Goal: Task Accomplishment & Management: Manage account settings

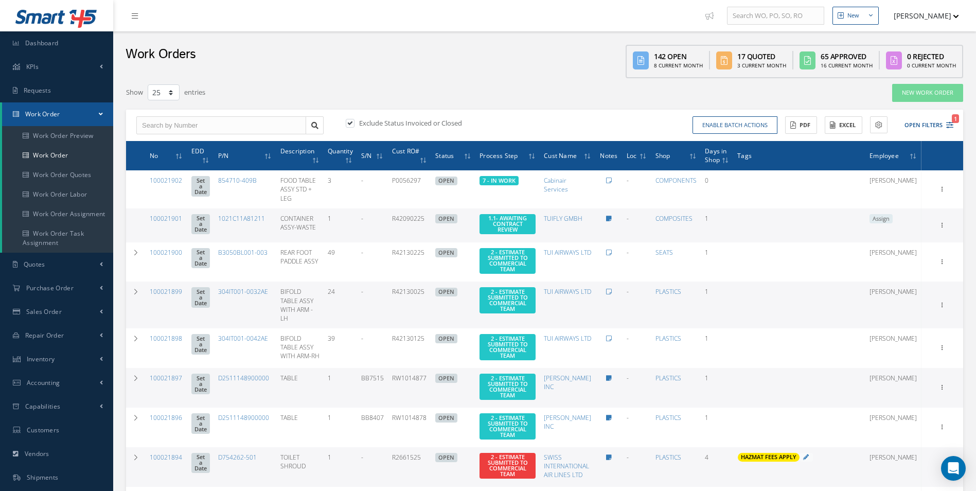
select select "25"
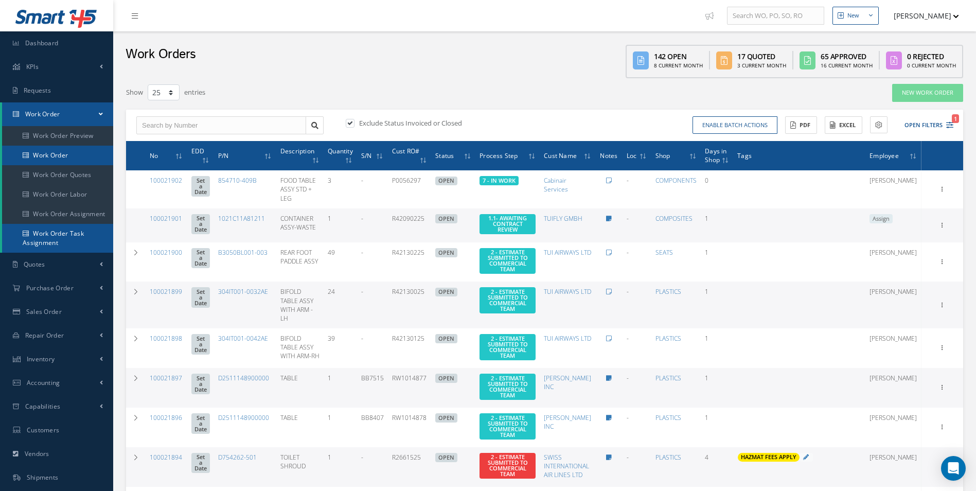
click at [60, 154] on link "Work Order" at bounding box center [57, 156] width 111 height 20
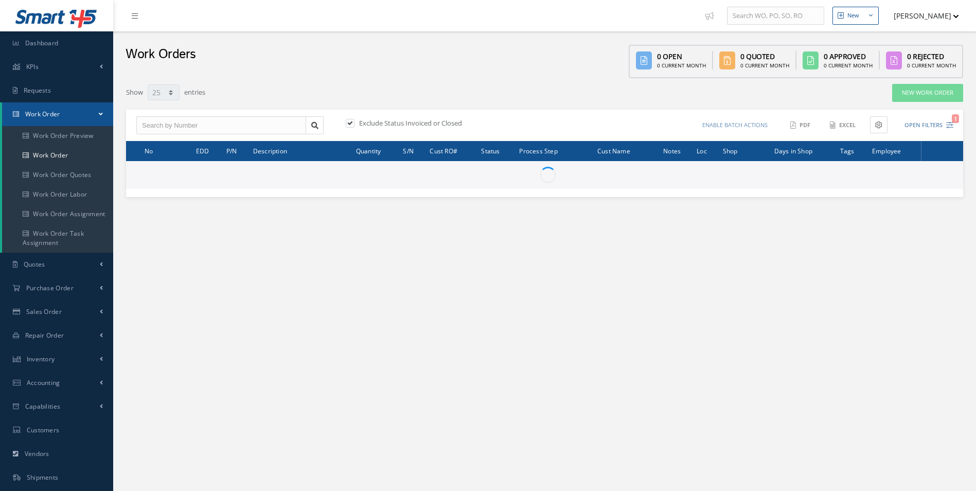
select select "25"
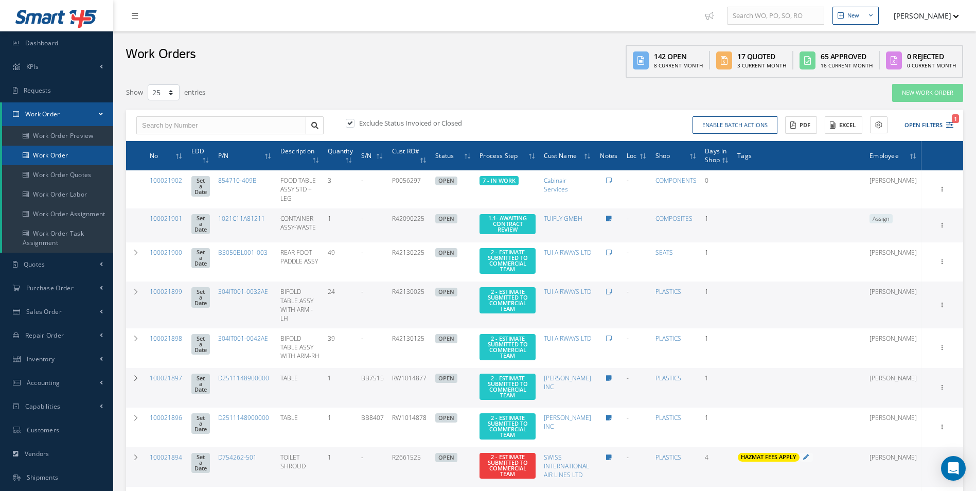
click at [52, 150] on link "Work Order" at bounding box center [57, 156] width 111 height 20
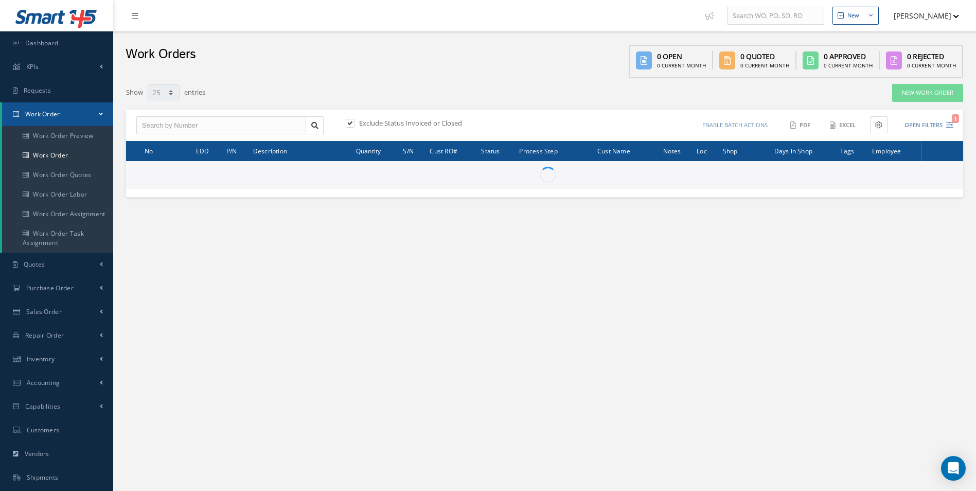
select select "25"
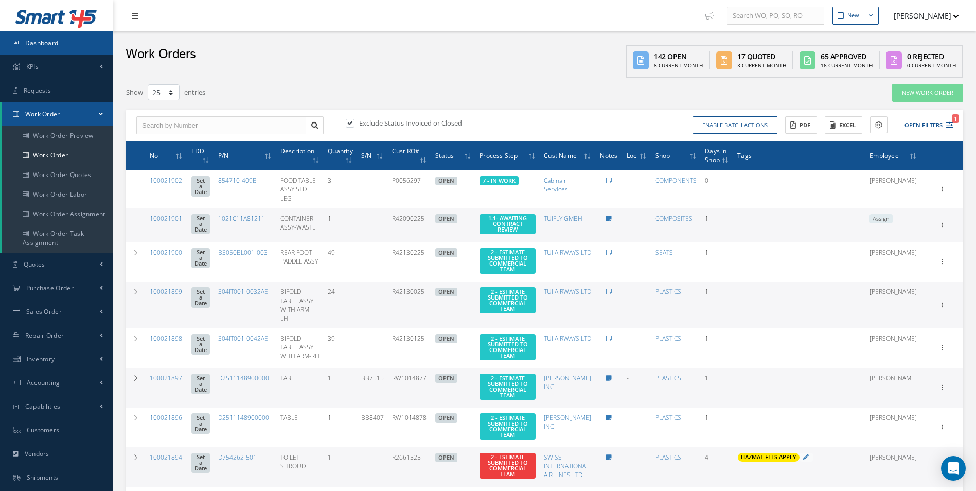
click at [54, 40] on span "Dashboard" at bounding box center [41, 43] width 33 height 9
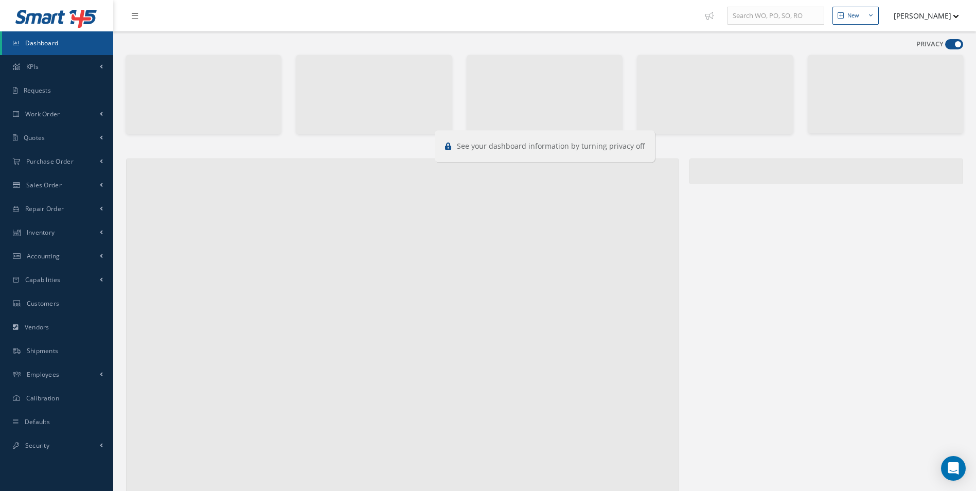
click at [952, 47] on span at bounding box center [954, 44] width 18 height 10
click at [945, 46] on input "checkbox" at bounding box center [945, 46] width 0 height 0
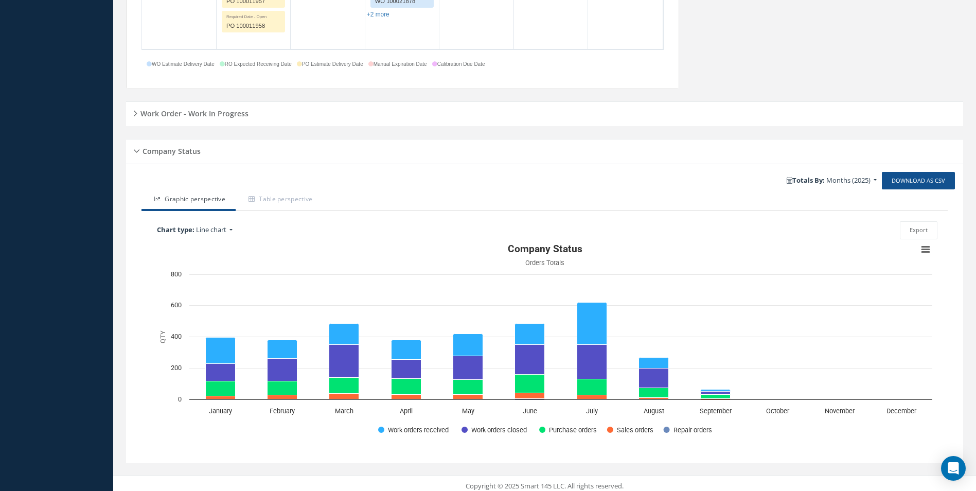
scroll to position [691, 0]
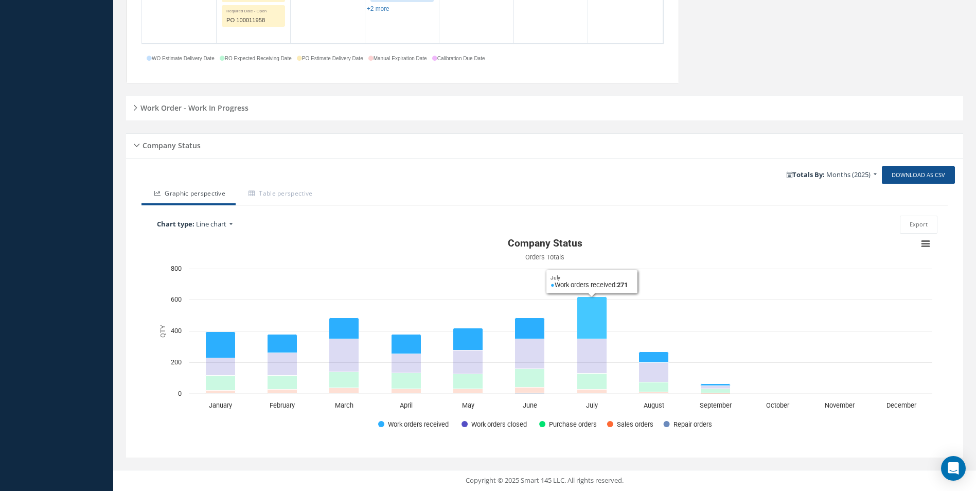
click at [598, 312] on icon "July, 271. Work orders received." at bounding box center [592, 317] width 30 height 42
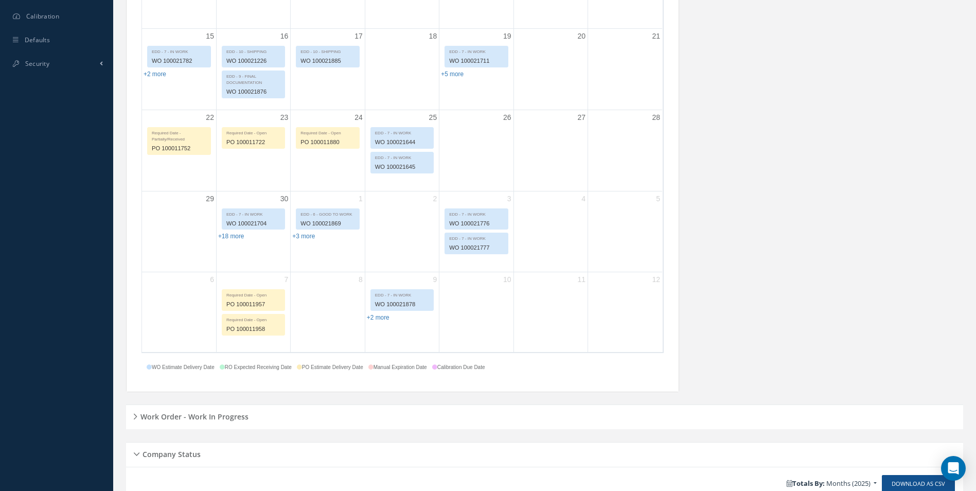
scroll to position [22, 0]
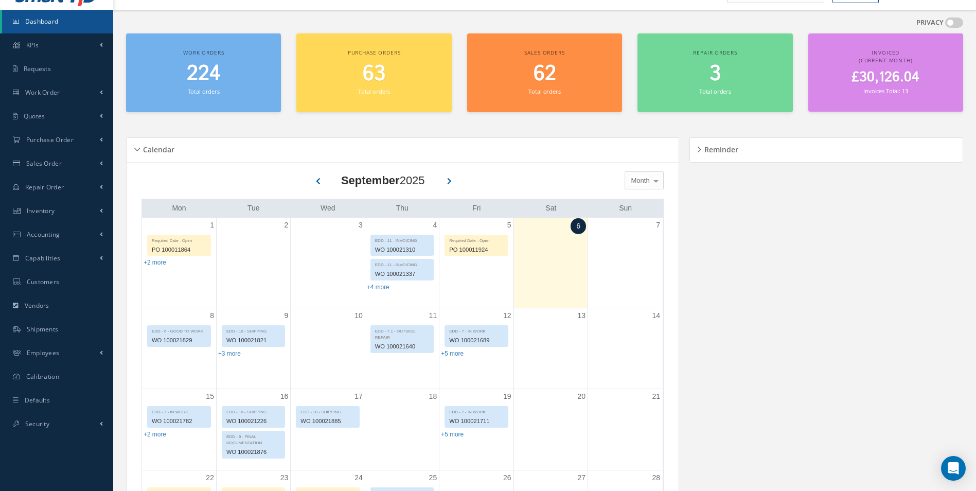
click at [903, 94] on small "Invoices Total: 13" at bounding box center [885, 91] width 44 height 8
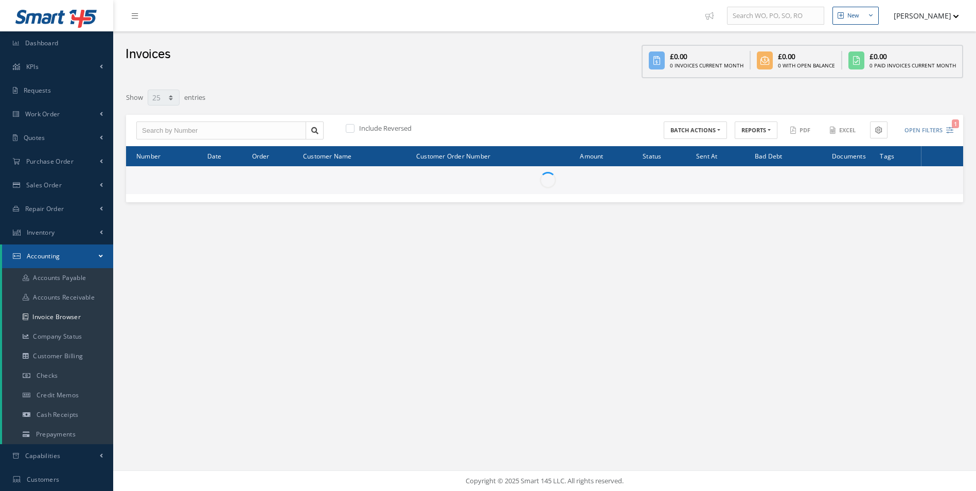
select select "25"
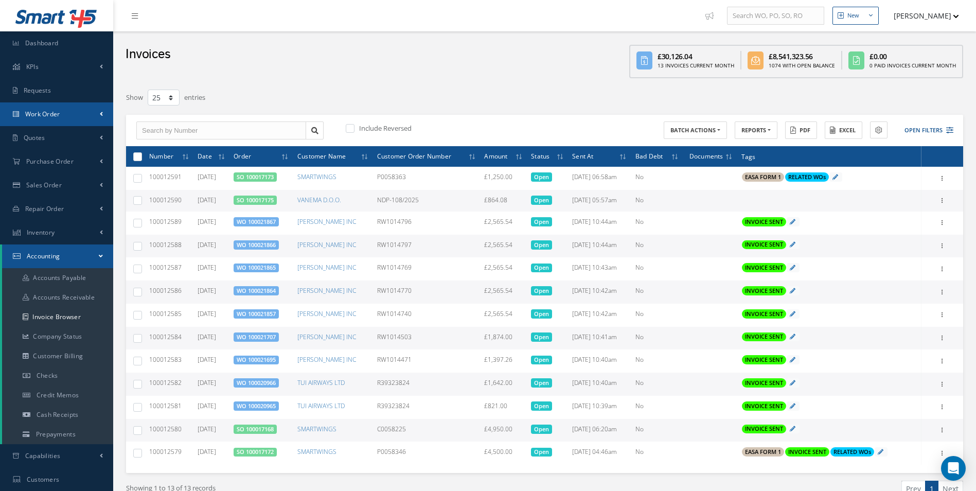
click at [24, 118] on link "Work Order" at bounding box center [56, 114] width 113 height 24
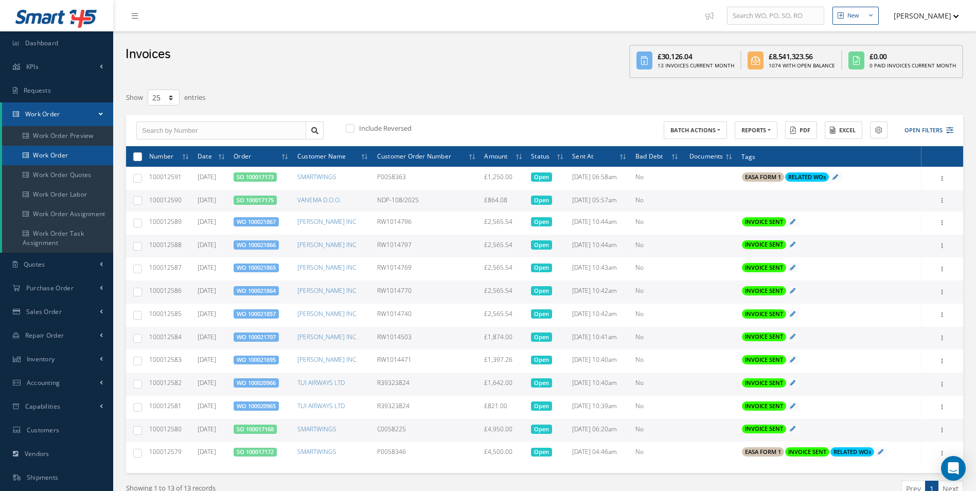
click at [46, 151] on link "Work Order" at bounding box center [57, 156] width 111 height 20
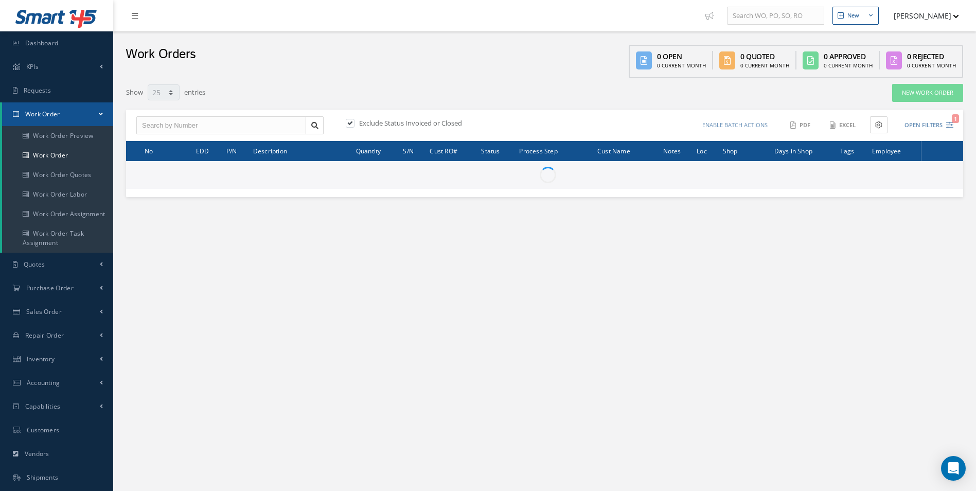
select select "25"
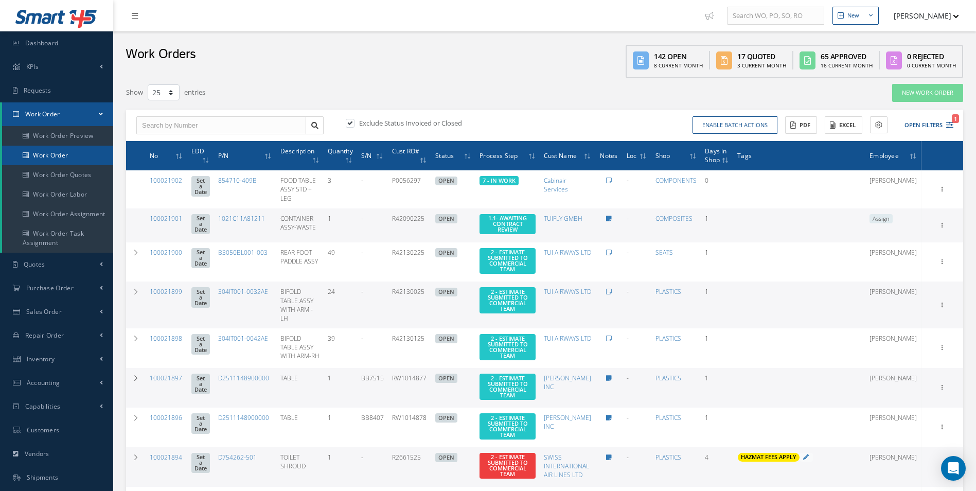
click at [59, 149] on link "Work Order" at bounding box center [57, 156] width 111 height 20
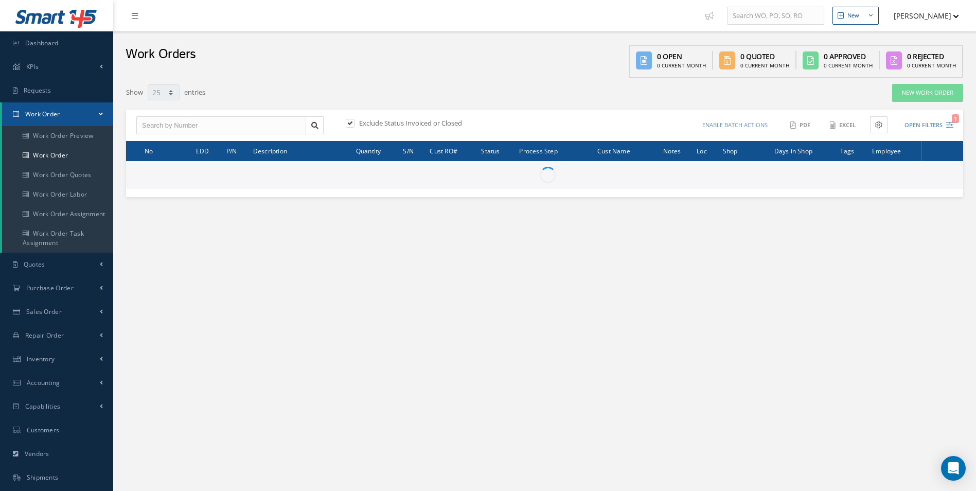
select select "25"
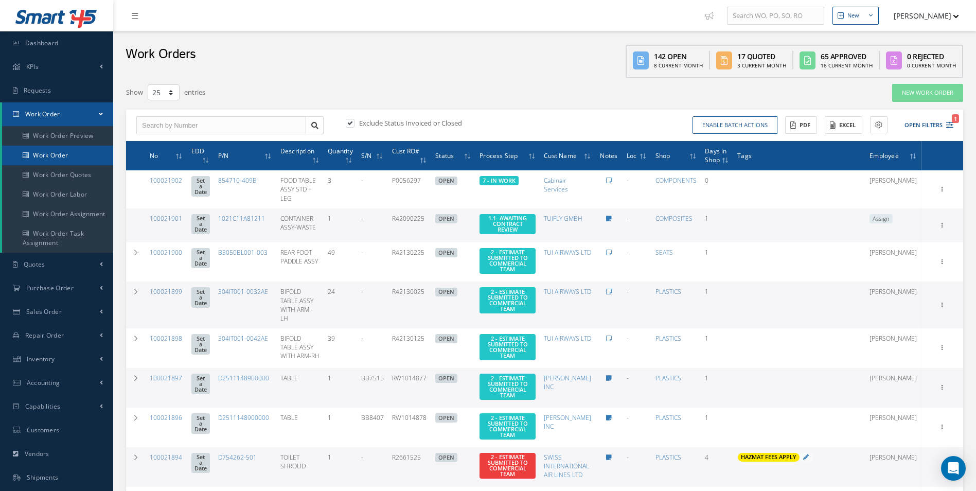
click at [64, 153] on link "Work Order" at bounding box center [57, 156] width 111 height 20
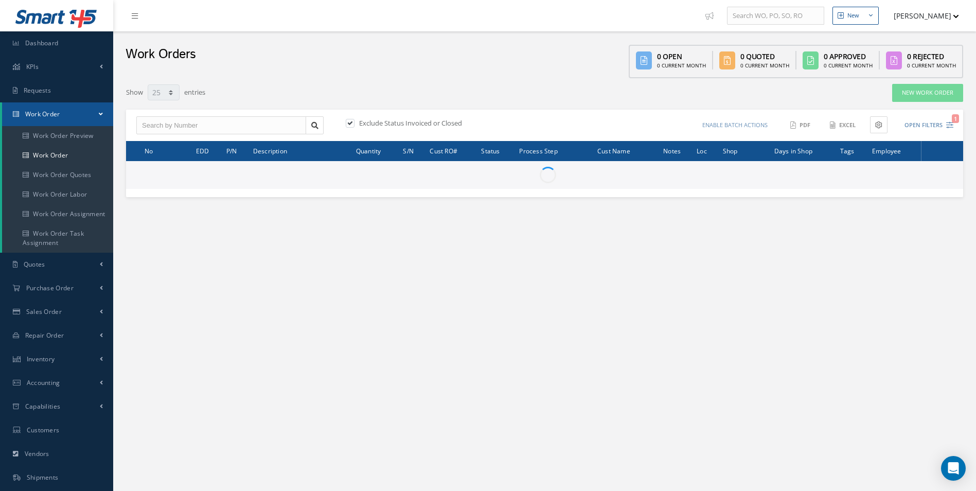
select select "25"
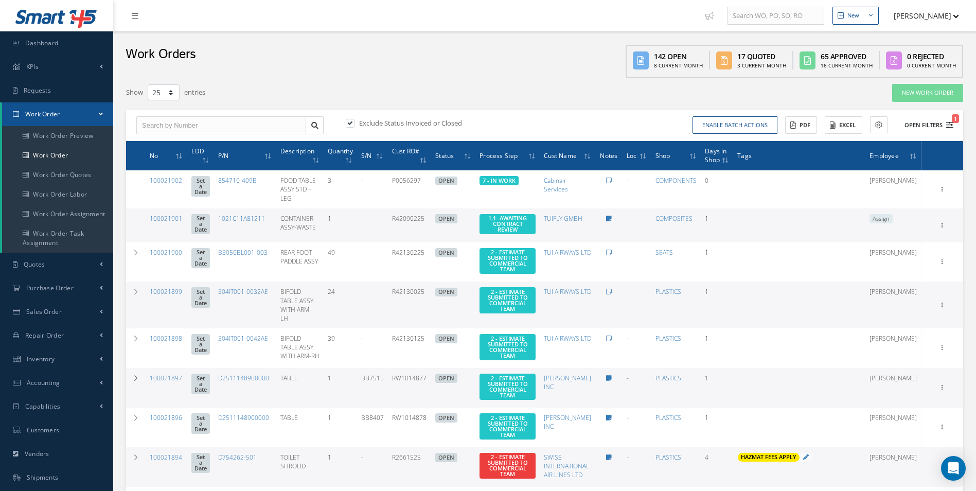
click at [951, 122] on icon "1" at bounding box center [949, 124] width 7 height 7
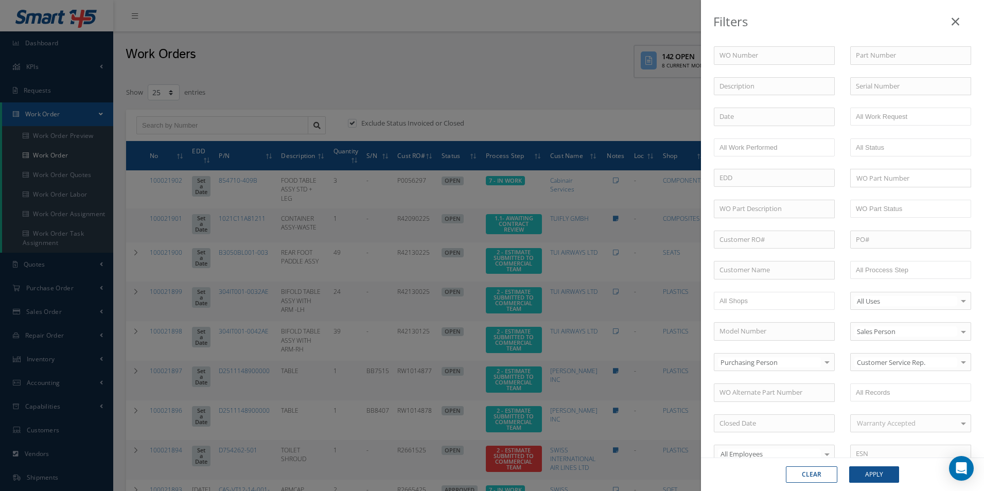
click at [556, 28] on div "Filters WO Number Part Number Description Serial Number - BER CERTIFICATION FIL…" at bounding box center [492, 245] width 984 height 491
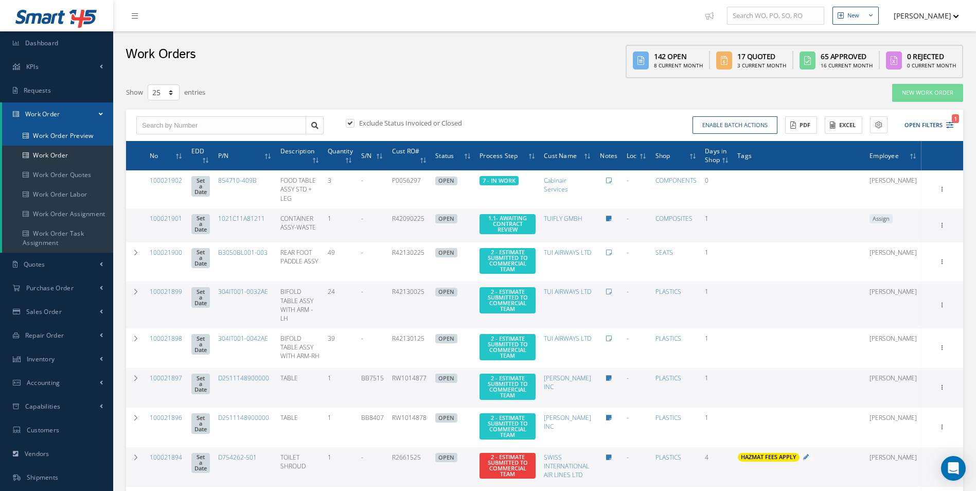
click at [66, 141] on link "Work Order Preview" at bounding box center [57, 136] width 111 height 20
click at [58, 157] on link "Work Order" at bounding box center [57, 156] width 111 height 20
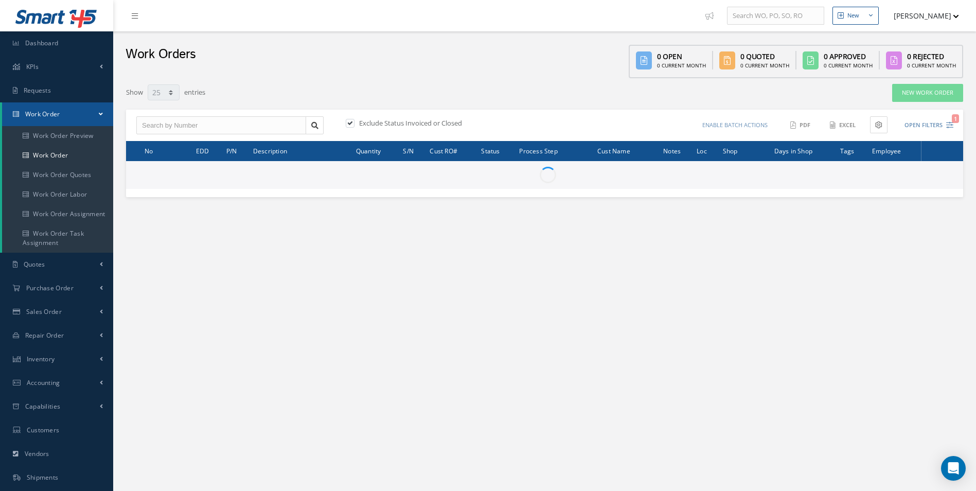
select select "25"
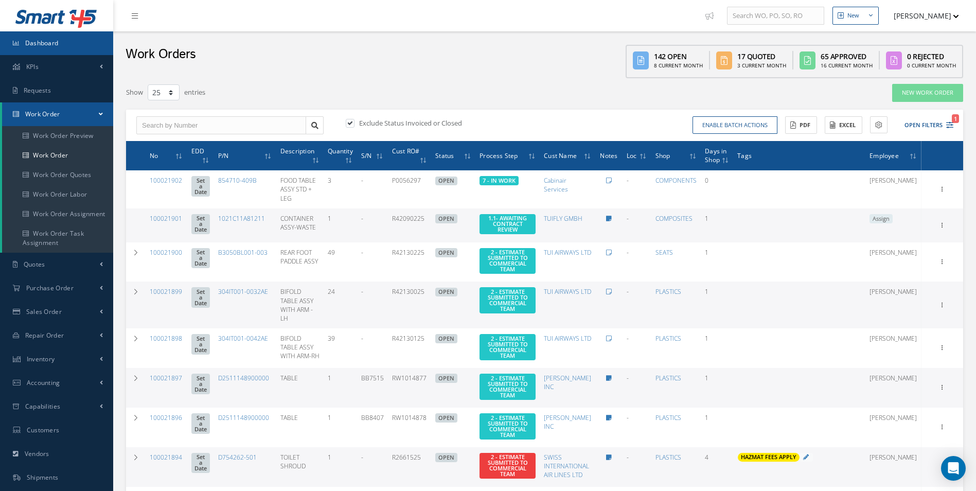
click at [37, 45] on span "Dashboard" at bounding box center [41, 43] width 33 height 9
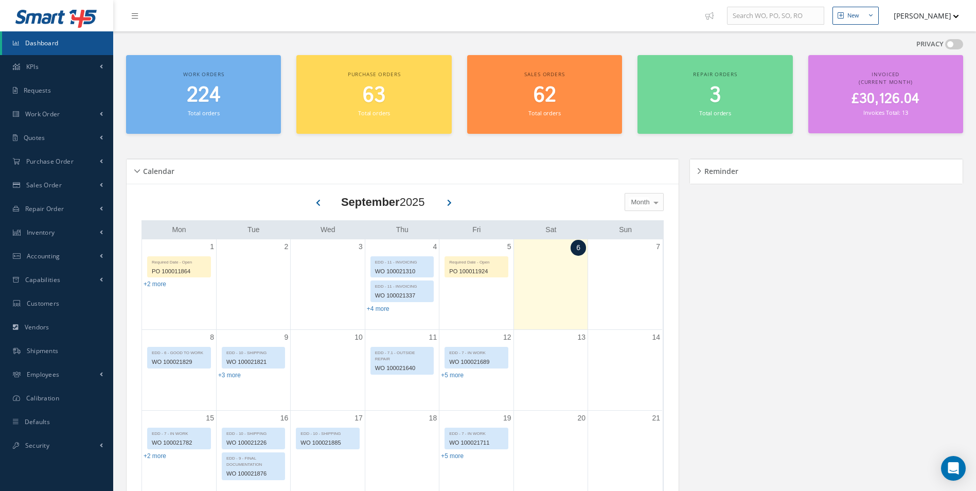
click at [874, 109] on small "Invoices Total: 13" at bounding box center [885, 113] width 44 height 8
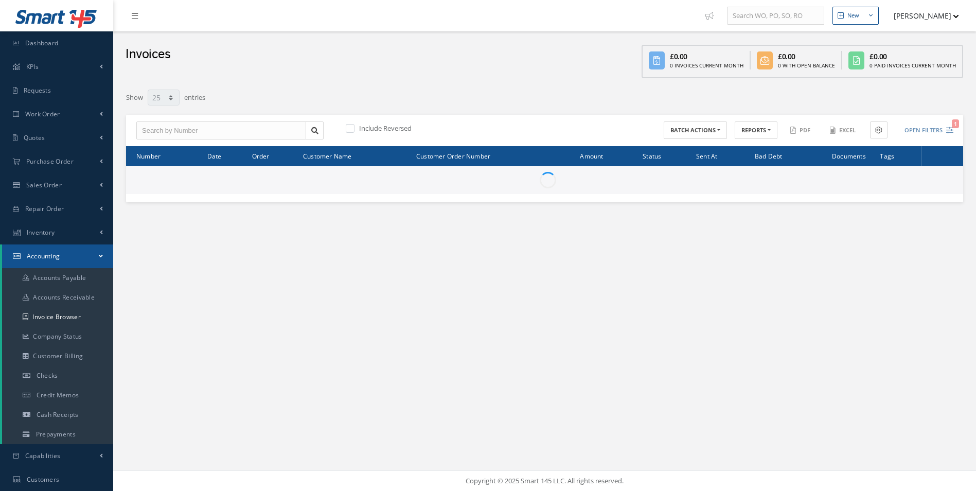
select select "25"
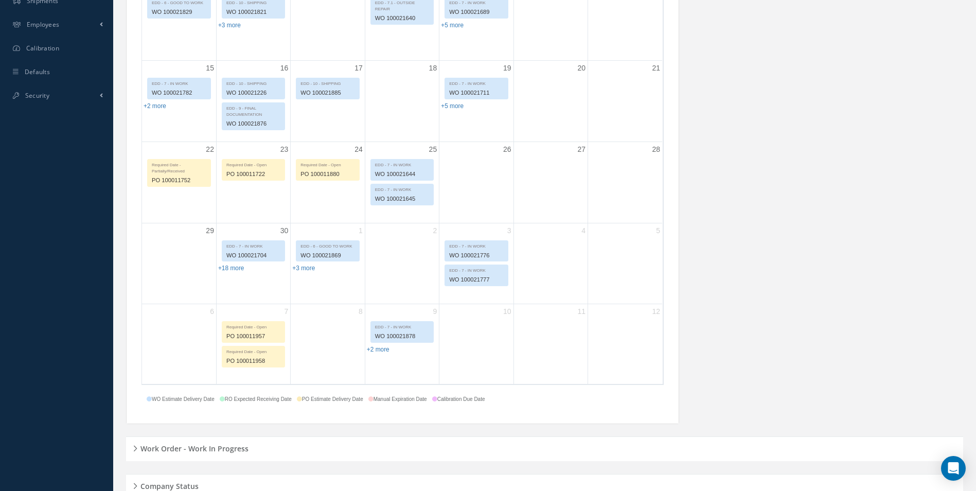
scroll to position [391, 0]
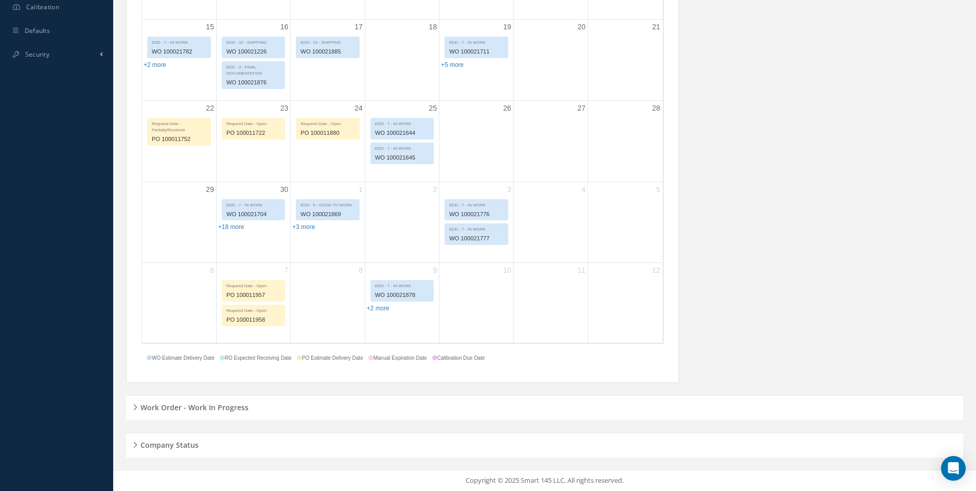
click at [228, 405] on h5 "Work Order - Work In Progress" at bounding box center [192, 406] width 111 height 12
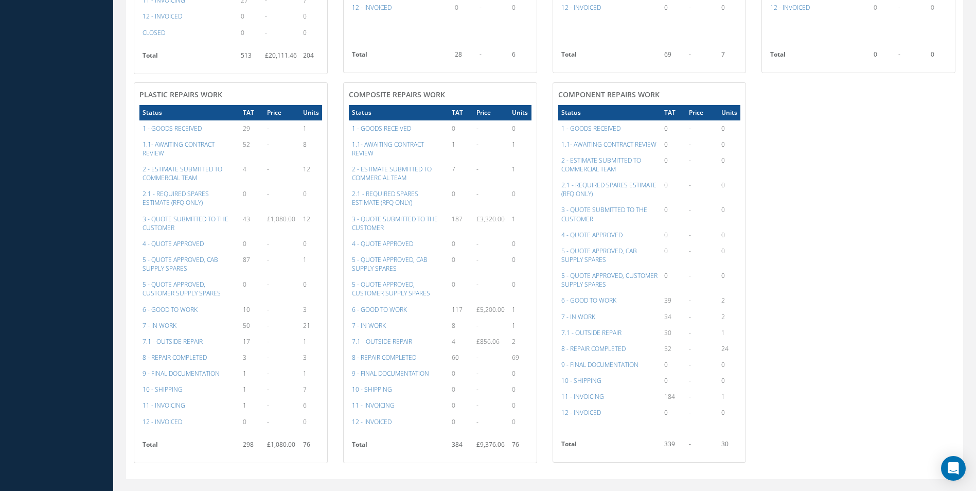
scroll to position [1201, 0]
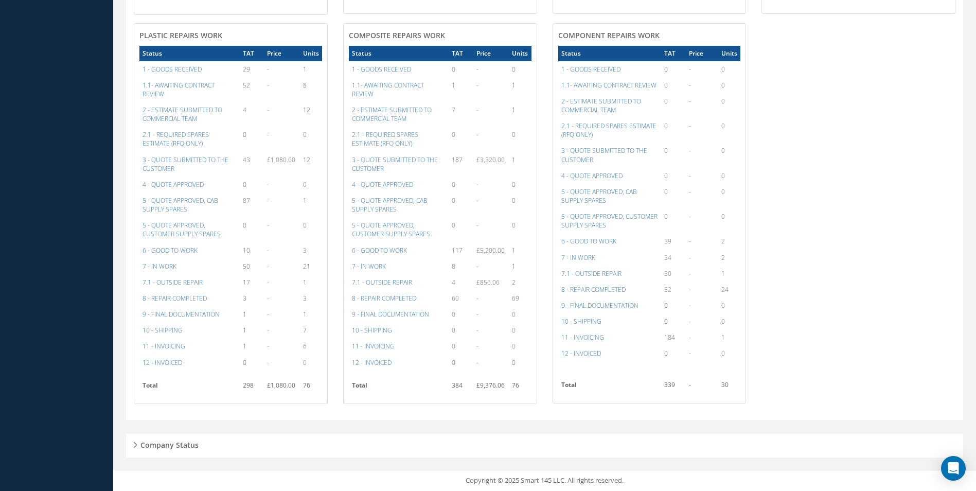
click at [160, 449] on h5 "Company Status" at bounding box center [167, 443] width 61 height 12
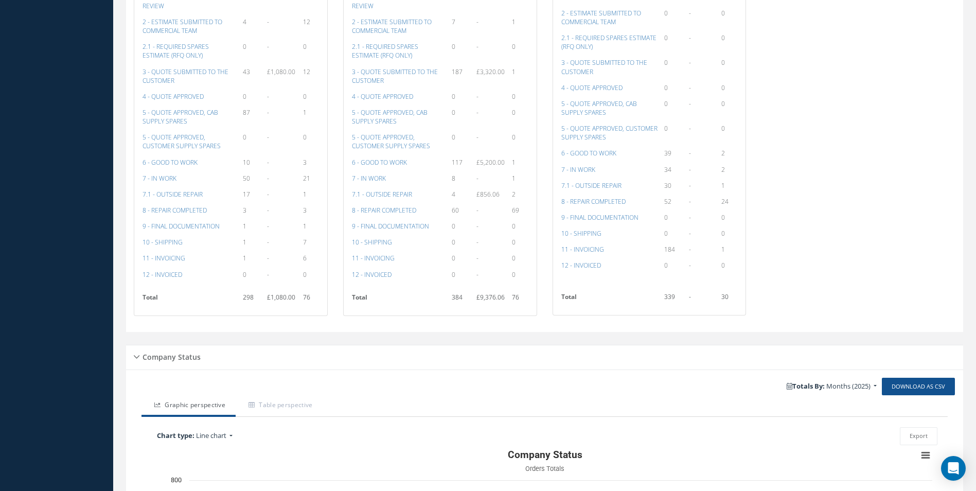
scroll to position [1294, 0]
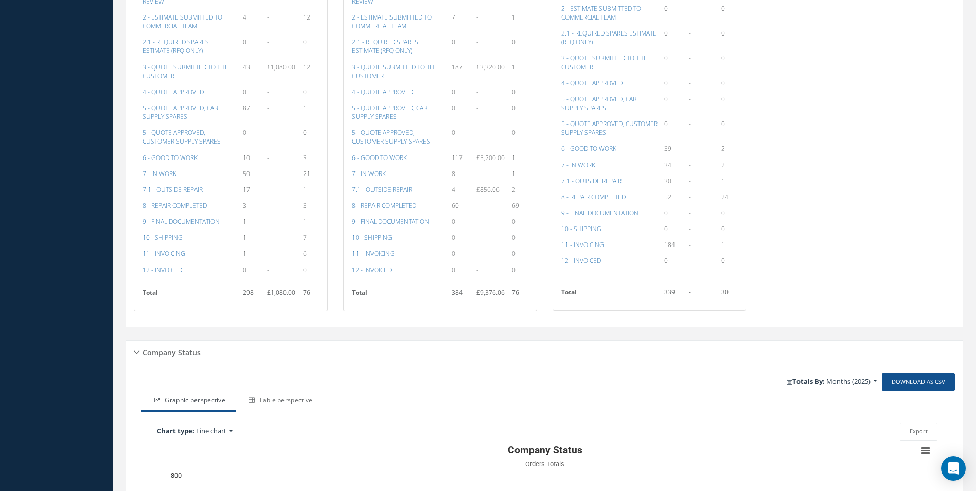
click at [307, 403] on link "Table perspective" at bounding box center [279, 402] width 87 height 22
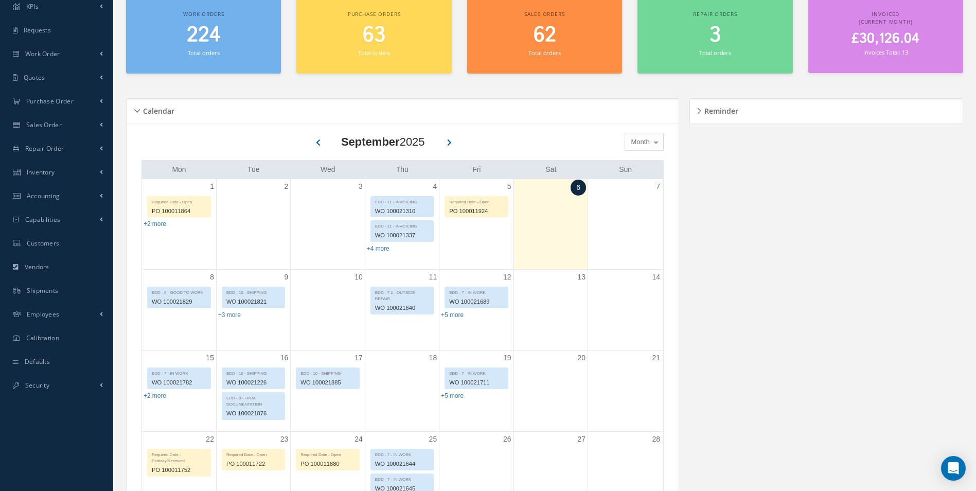
scroll to position [0, 0]
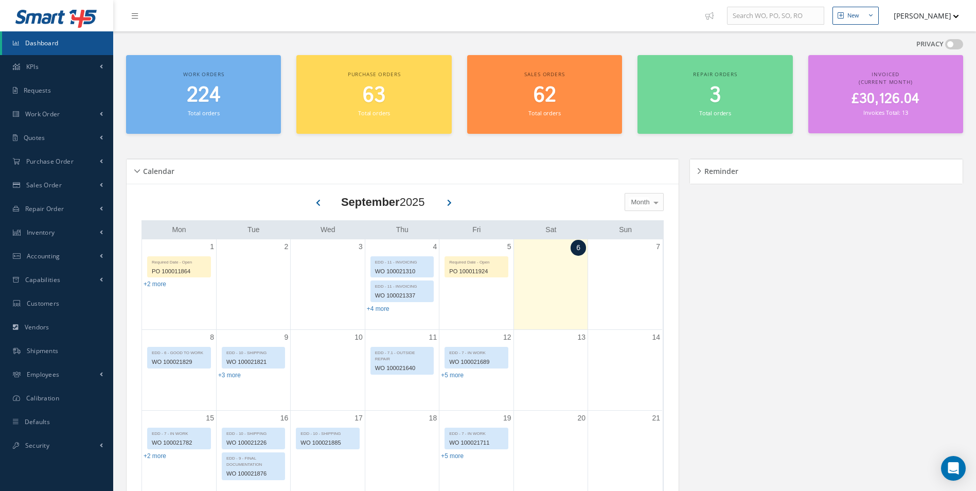
click at [707, 170] on h5 "Reminder" at bounding box center [719, 170] width 37 height 12
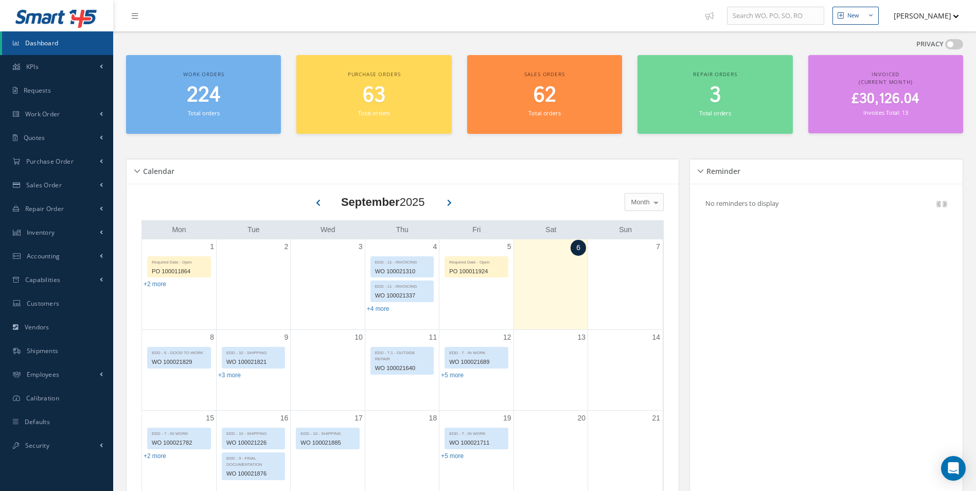
click at [726, 115] on small "Total orders" at bounding box center [715, 113] width 32 height 8
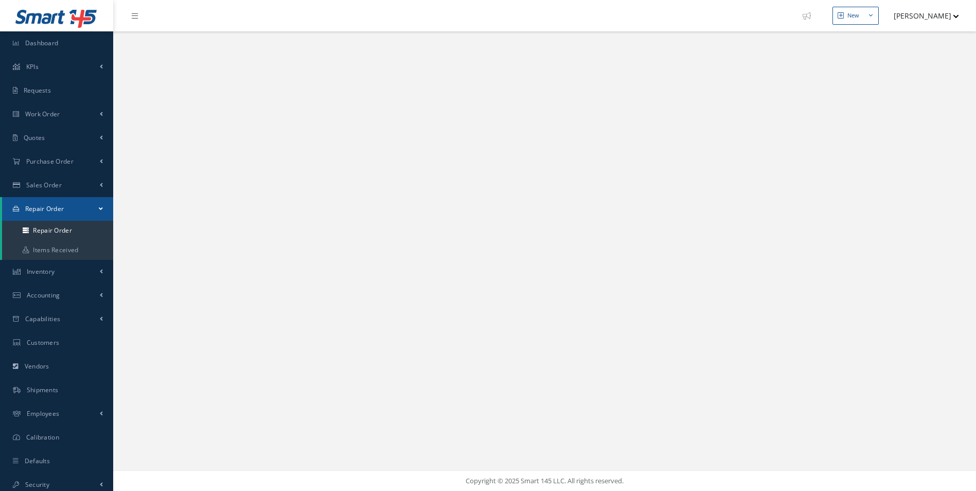
select select "25"
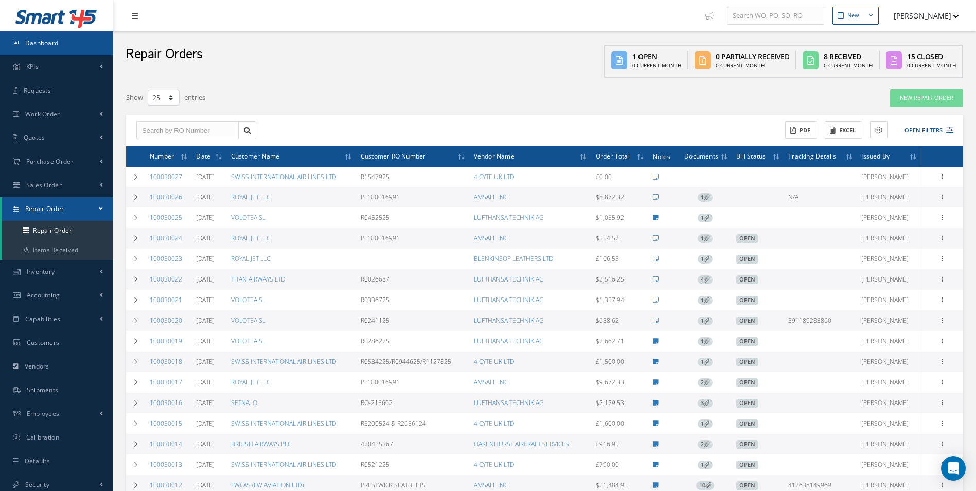
click at [30, 49] on link "Dashboard" at bounding box center [56, 43] width 113 height 24
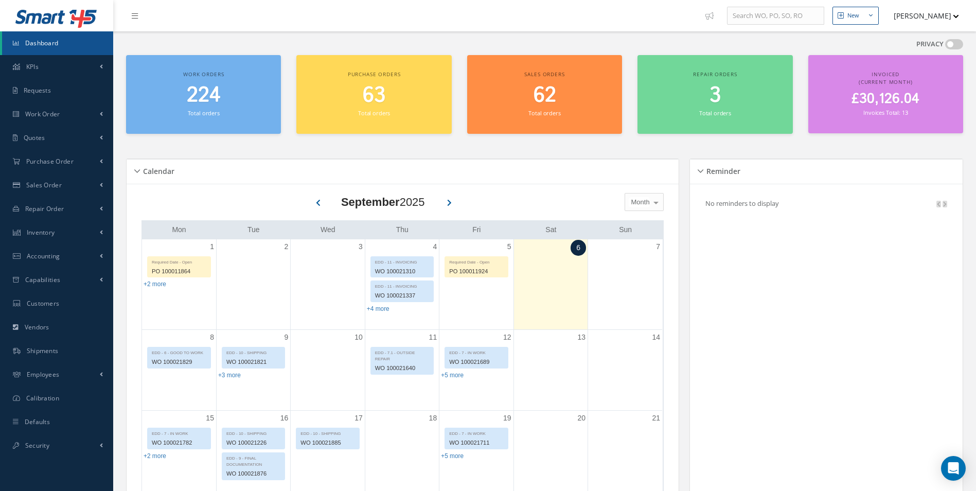
click at [649, 103] on h2 "3" at bounding box center [715, 95] width 145 height 25
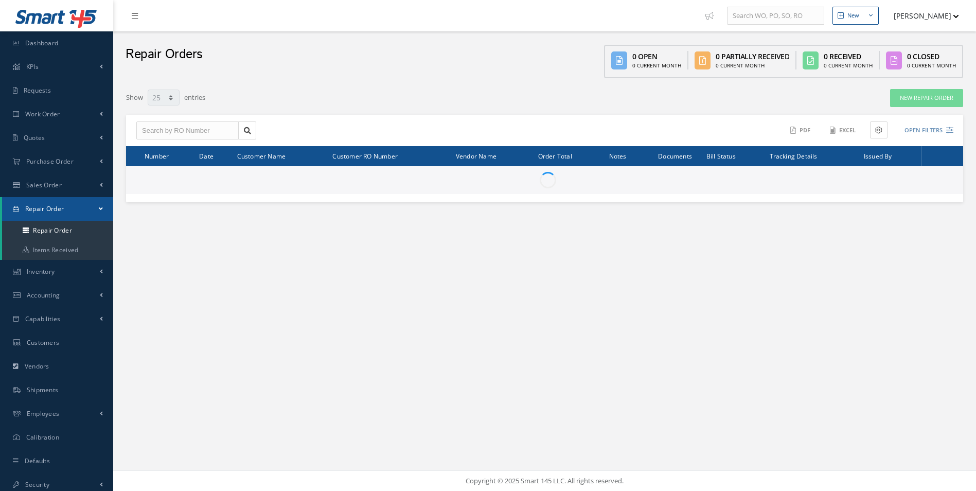
select select "25"
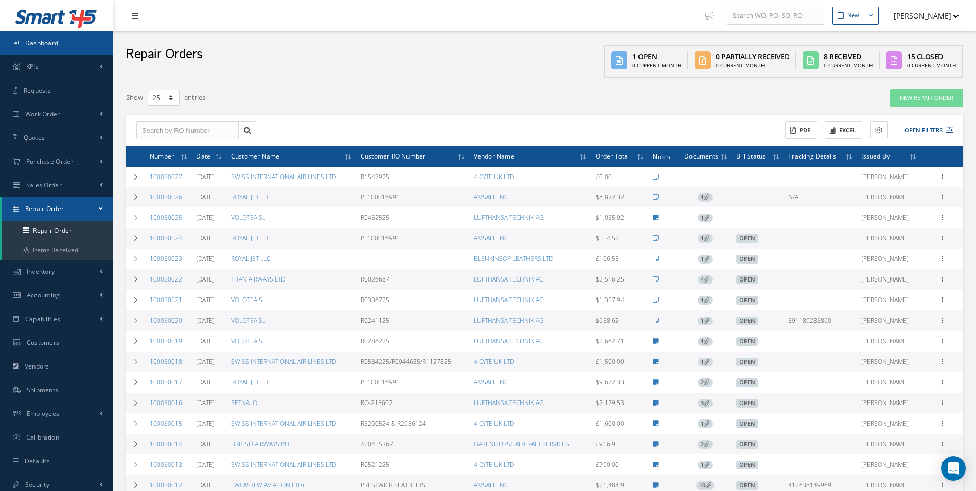
click at [66, 39] on link "Dashboard" at bounding box center [56, 43] width 113 height 24
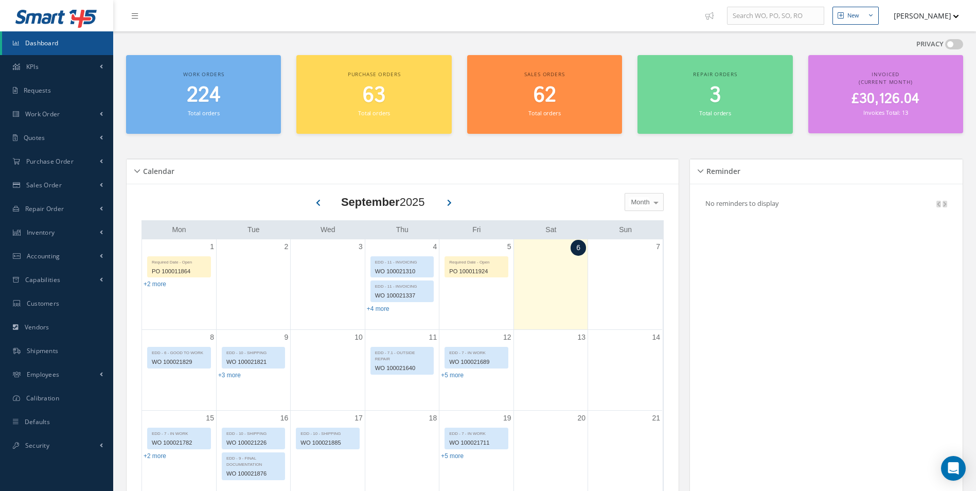
click at [953, 49] on span at bounding box center [954, 44] width 18 height 10
click at [945, 46] on input "checkbox" at bounding box center [945, 46] width 0 height 0
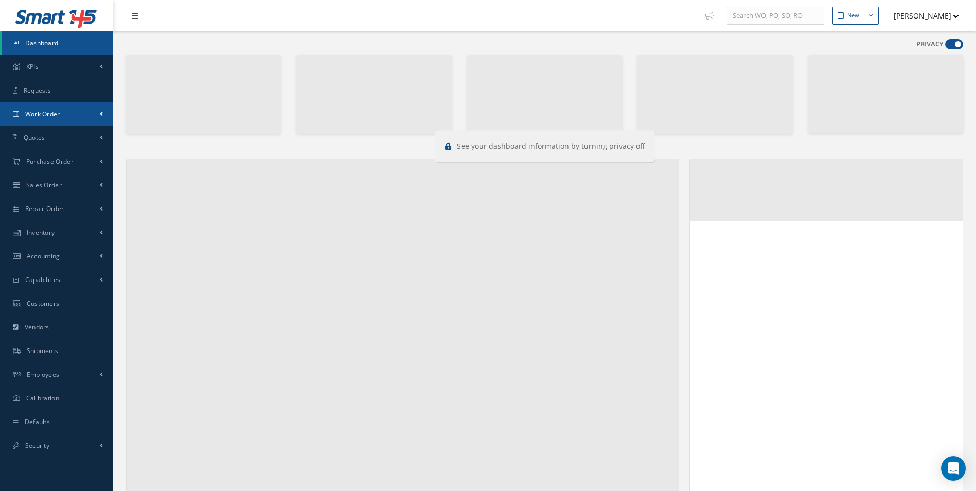
click at [56, 108] on link "Work Order" at bounding box center [56, 114] width 113 height 24
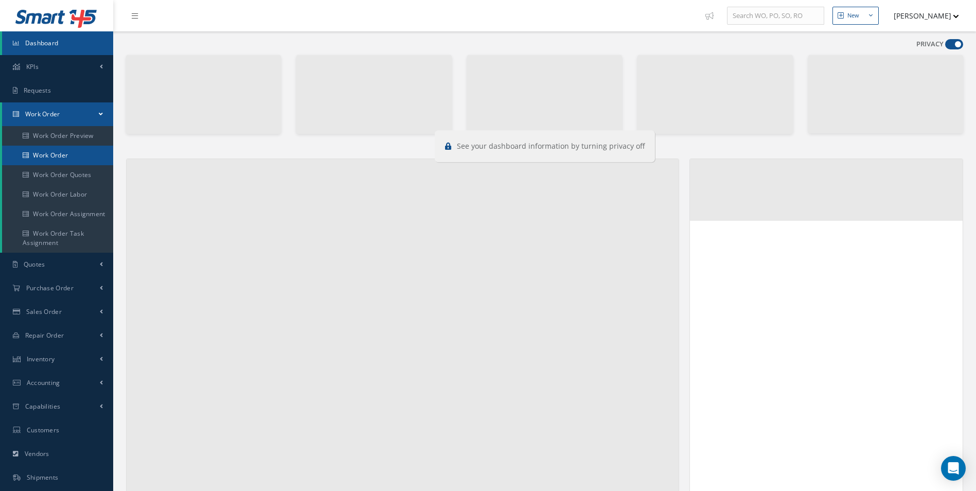
click at [52, 157] on link "Work Order" at bounding box center [57, 156] width 111 height 20
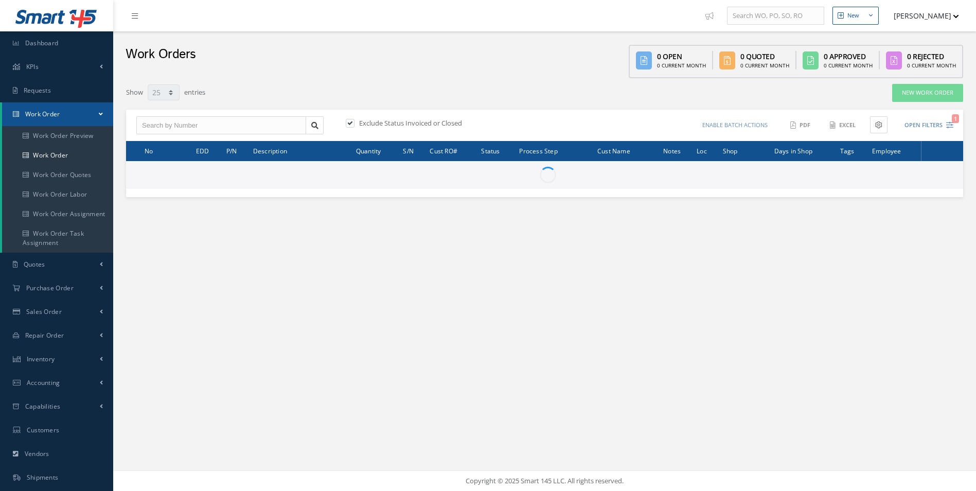
select select "25"
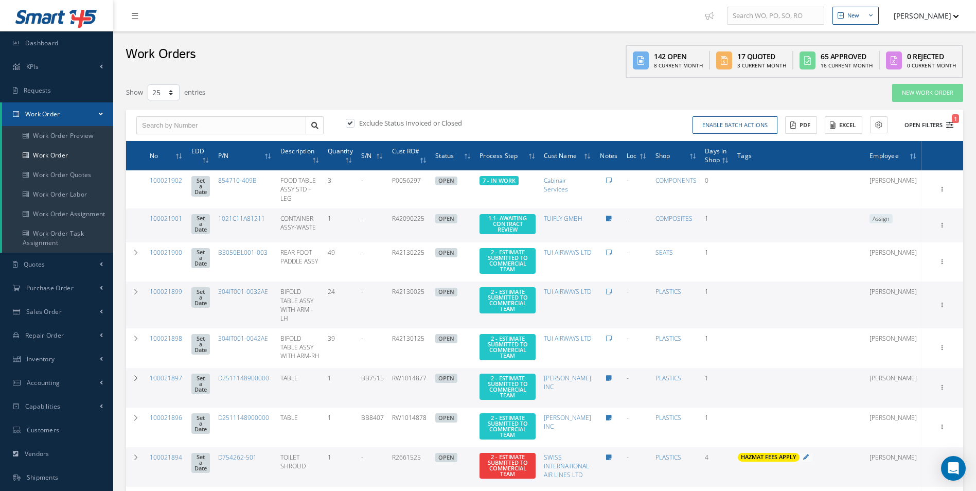
click at [951, 128] on icon "1" at bounding box center [949, 124] width 7 height 7
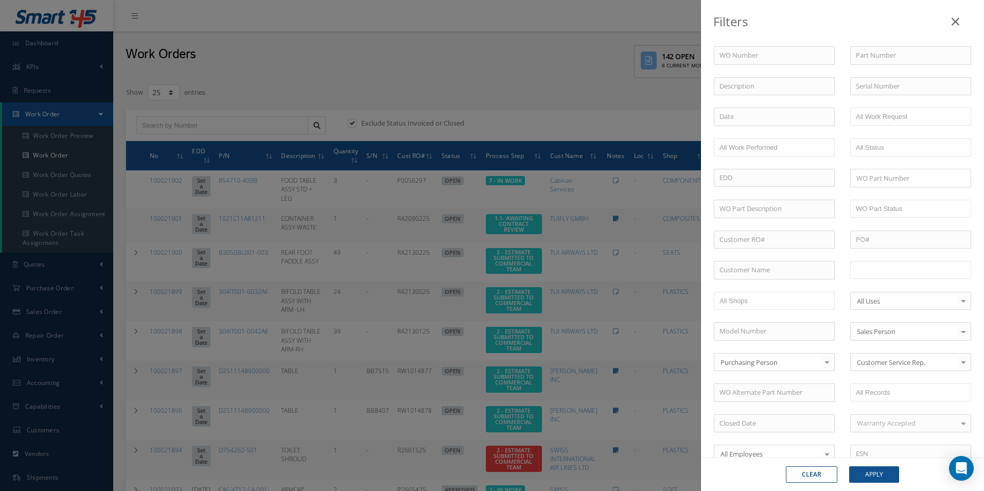
click at [892, 274] on input "text" at bounding box center [888, 269] width 65 height 13
click at [891, 486] on div "Clear Apply" at bounding box center [842, 473] width 283 height 33
click at [887, 478] on button "Apply" at bounding box center [874, 474] width 50 height 16
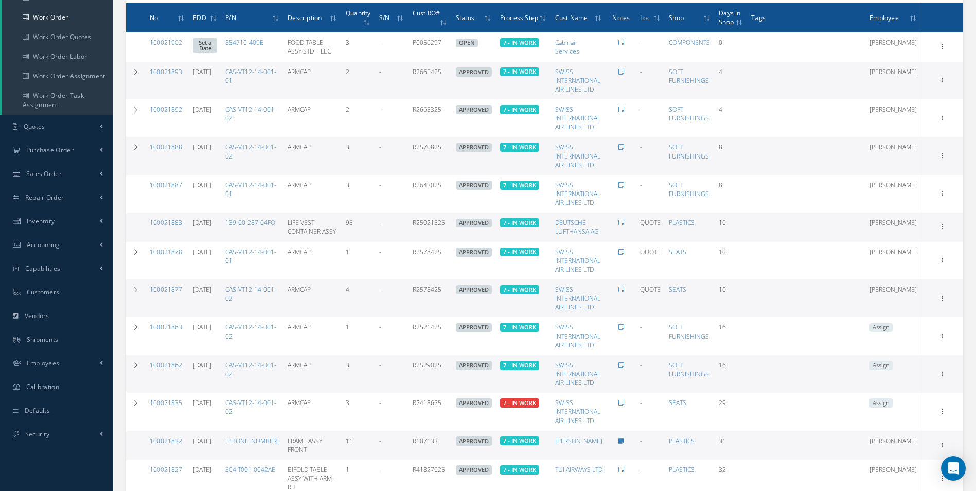
scroll to position [360, 0]
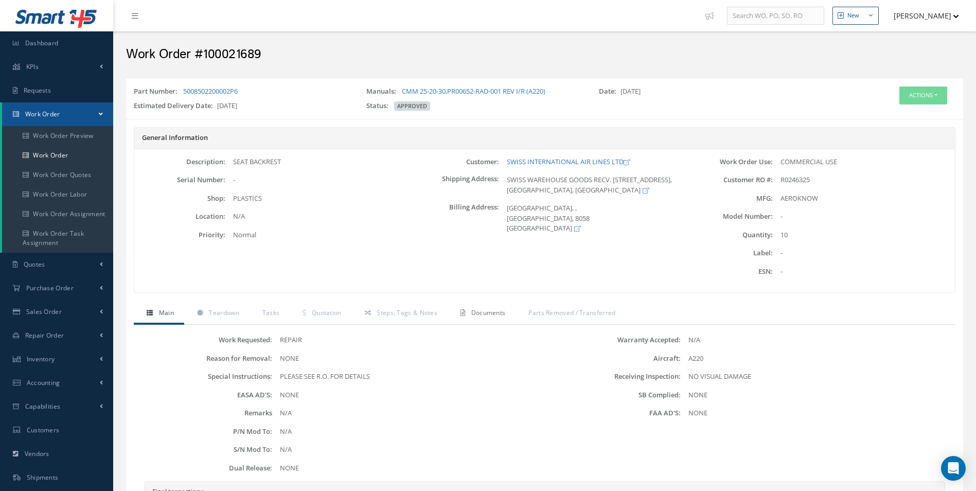
click at [496, 312] on span "Documents" at bounding box center [488, 312] width 34 height 9
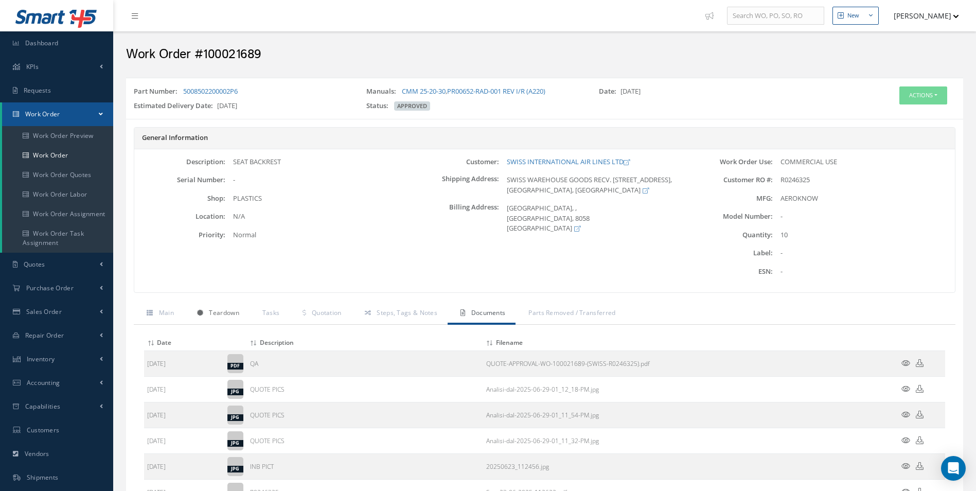
click at [228, 311] on span "Teardown" at bounding box center [224, 312] width 30 height 9
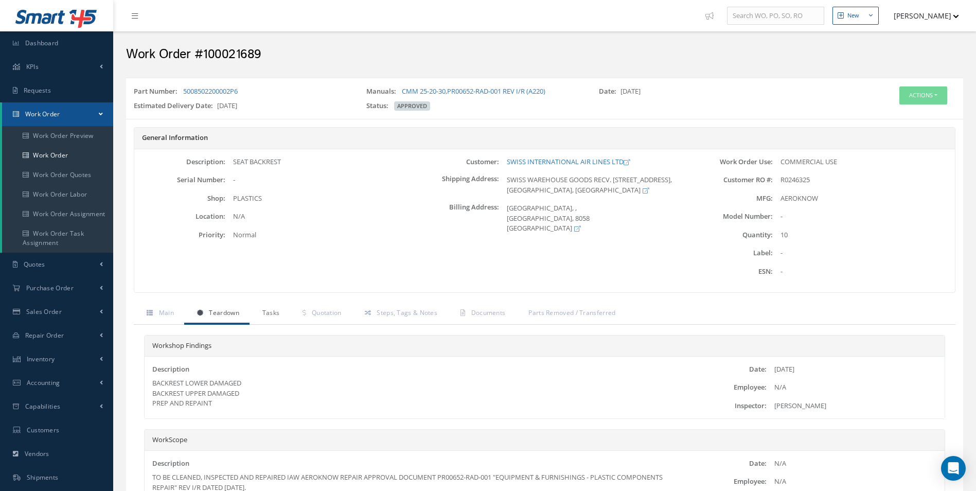
click at [278, 313] on span "Tasks" at bounding box center [270, 312] width 17 height 9
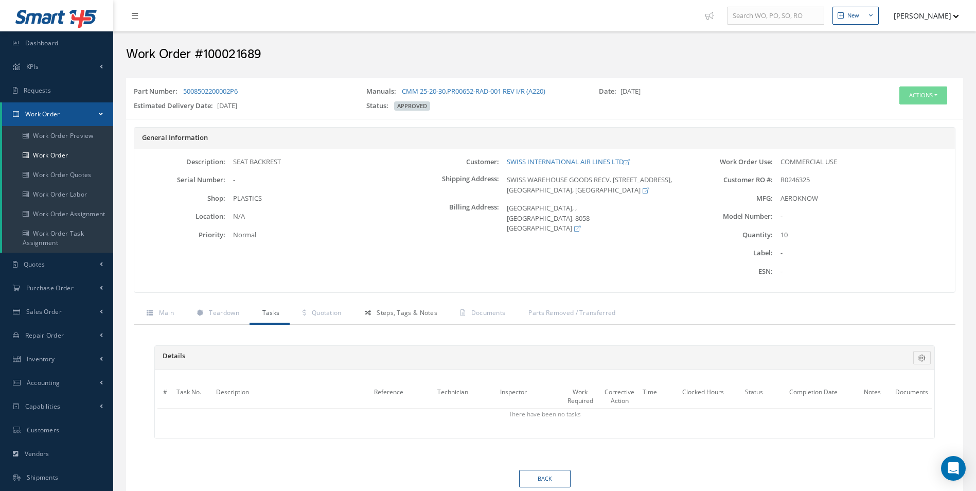
click at [353, 315] on link "Steps, Tags & Notes" at bounding box center [400, 314] width 96 height 22
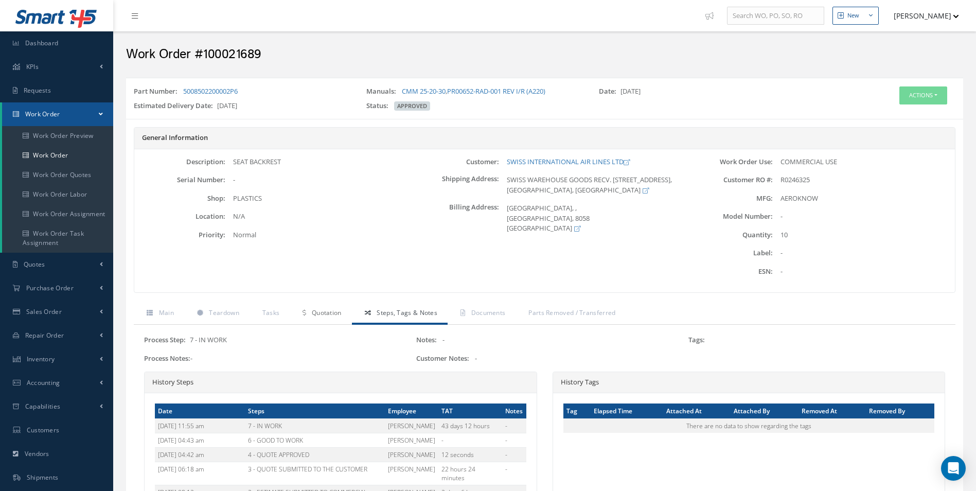
click at [334, 315] on span "Quotation" at bounding box center [327, 312] width 30 height 9
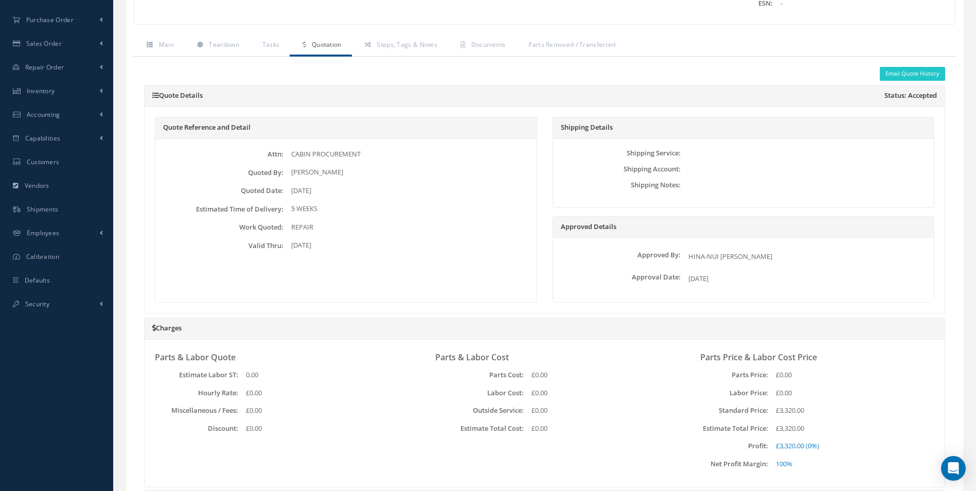
scroll to position [103, 0]
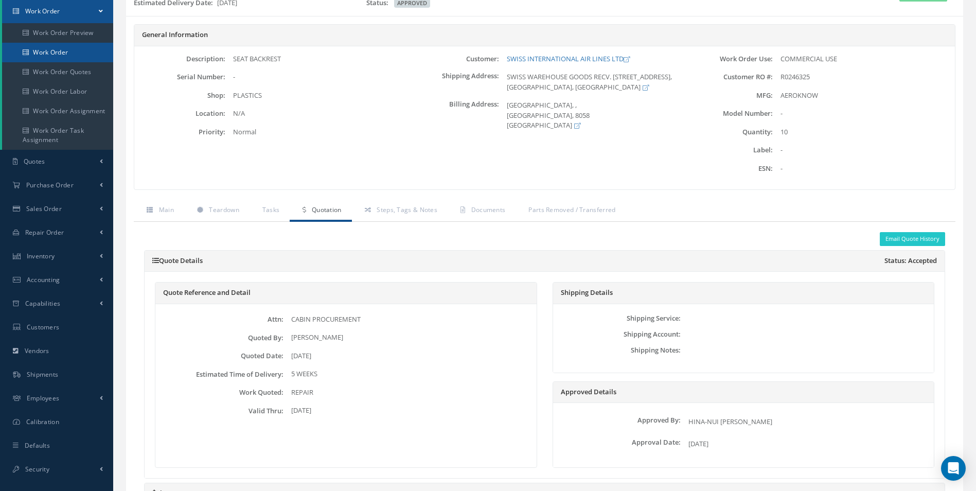
click at [65, 53] on link "Work Order" at bounding box center [57, 53] width 111 height 20
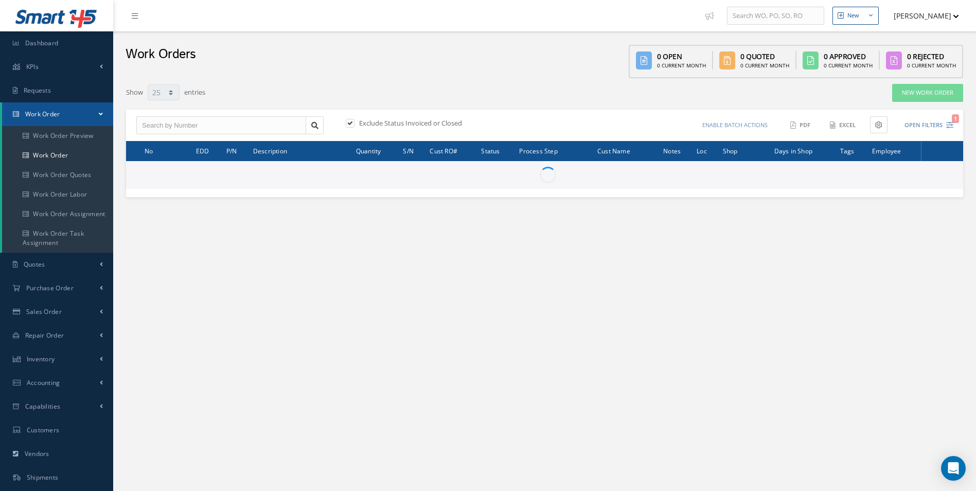
select select "25"
type input "All Work Request"
type input "All Work Performed"
type input "All Status"
type input "WO Part Status"
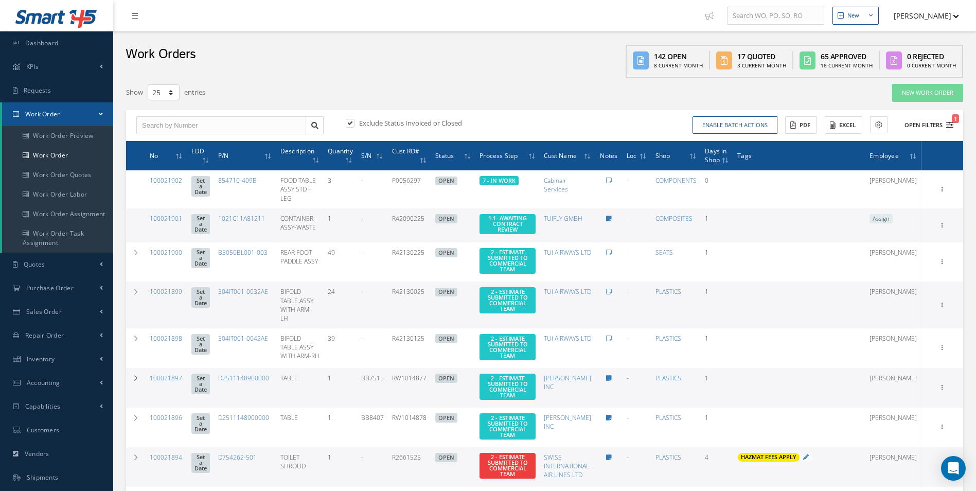
click at [952, 128] on icon "1" at bounding box center [949, 124] width 7 height 7
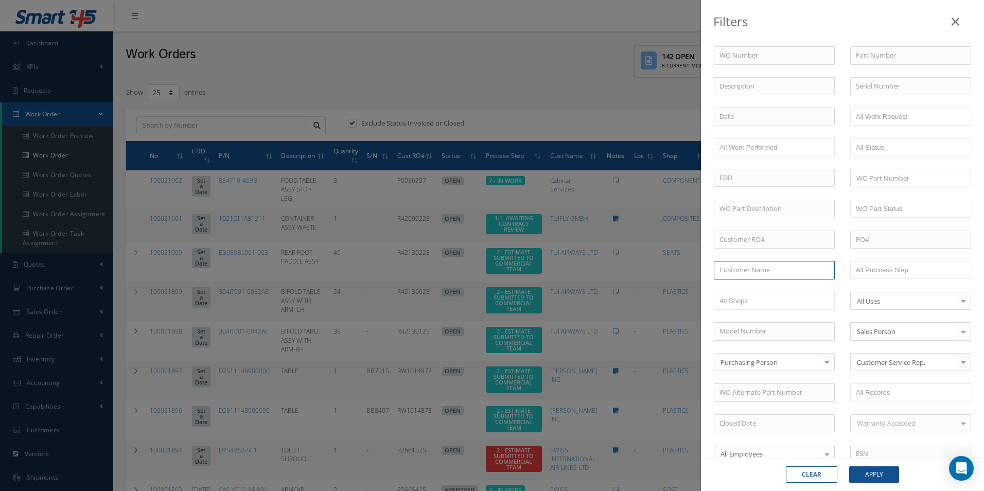
click at [759, 268] on input "text" at bounding box center [774, 270] width 121 height 19
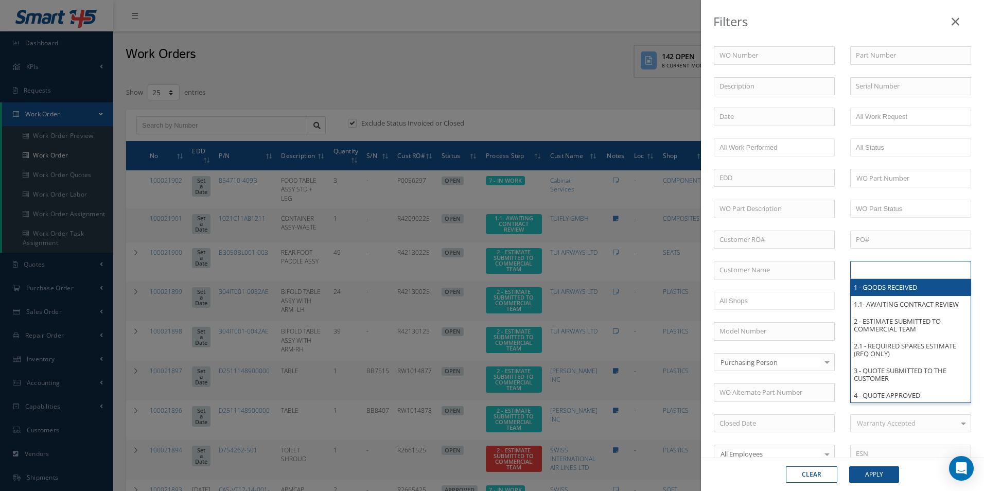
click at [891, 271] on input "text" at bounding box center [888, 269] width 65 height 13
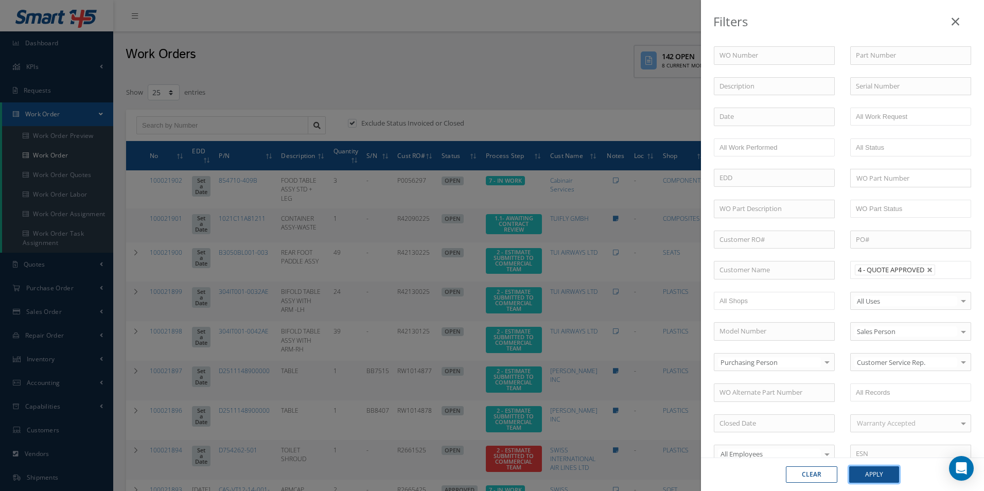
click at [872, 473] on button "Apply" at bounding box center [874, 474] width 50 height 16
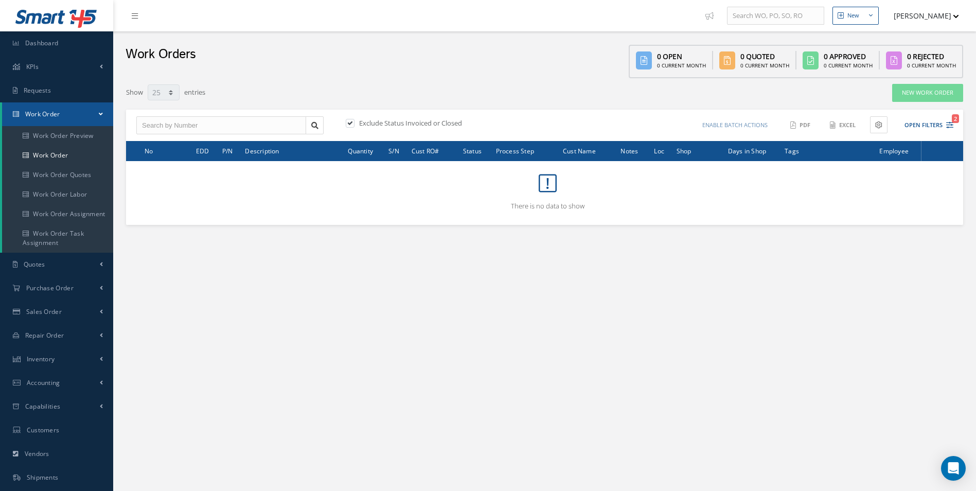
click at [954, 125] on div "Enable batch actions Update Work Orders Close Work Orders ACTIONS Receive Payme…" at bounding box center [751, 125] width 412 height 18
click at [950, 125] on icon "2" at bounding box center [949, 124] width 7 height 7
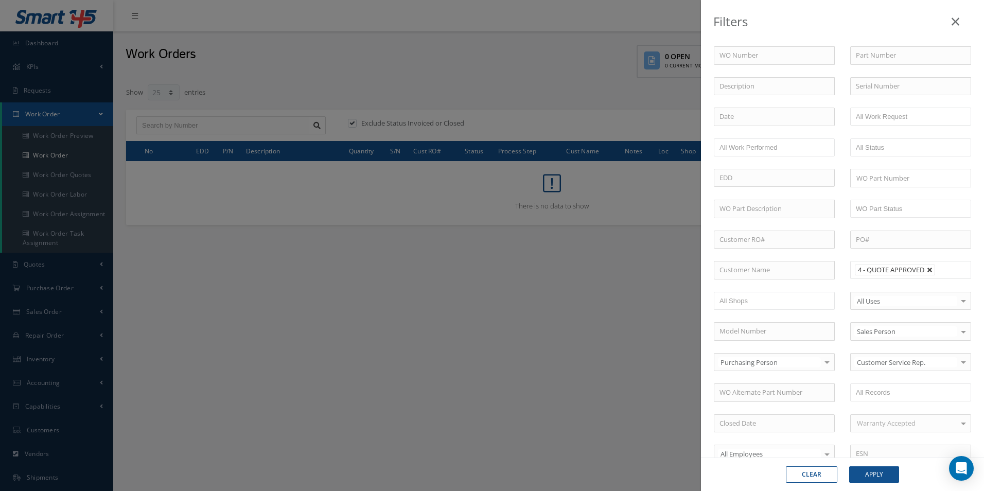
click at [928, 271] on link at bounding box center [930, 270] width 6 height 6
type input "All Proccess Step"
click at [899, 271] on input "text" at bounding box center [888, 269] width 65 height 13
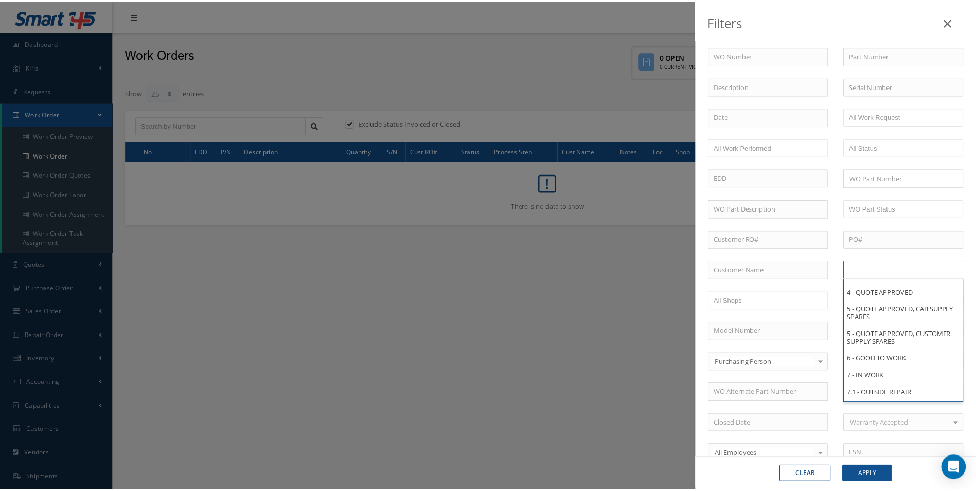
scroll to position [110, 0]
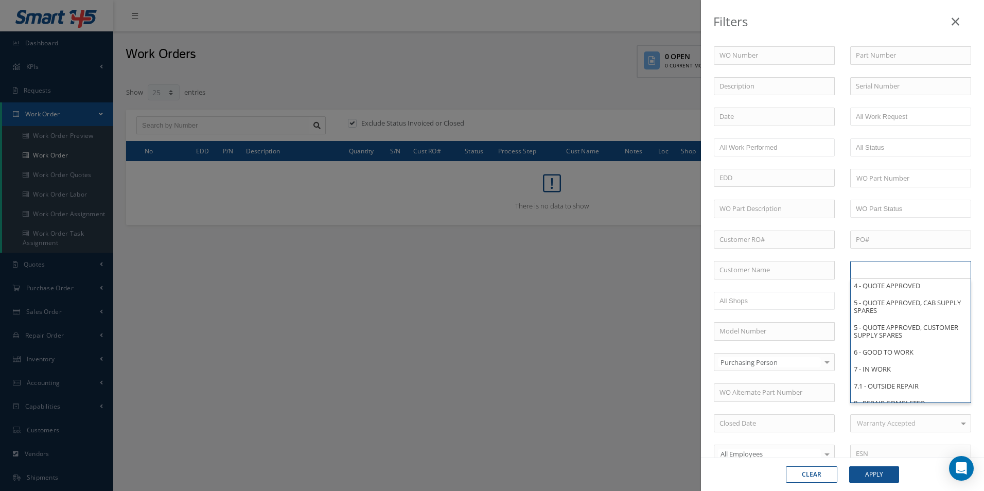
type input "All Proccess Step"
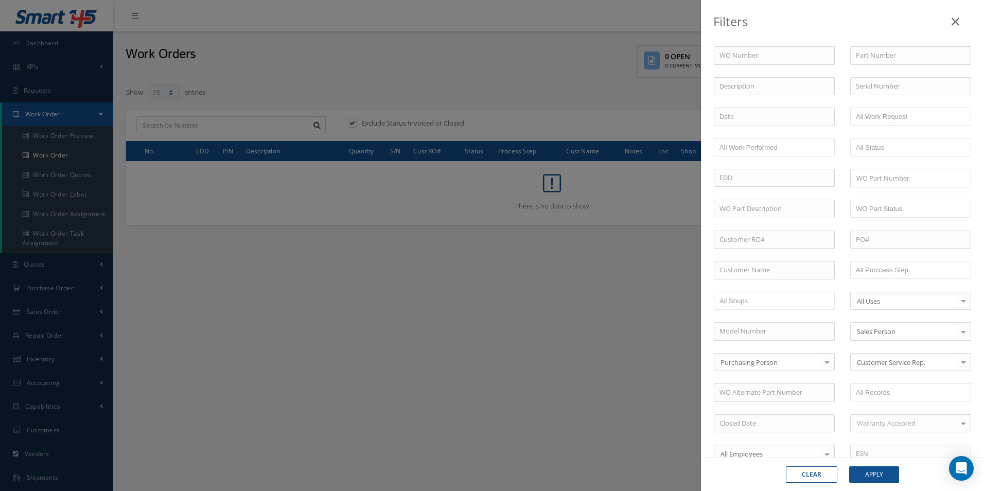
drag, startPoint x: 524, startPoint y: 433, endPoint x: 452, endPoint y: 410, distance: 75.2
click at [524, 433] on div "Filters WO Number Part Number Description Serial Number - BER CERTIFICATION FIL…" at bounding box center [492, 245] width 984 height 491
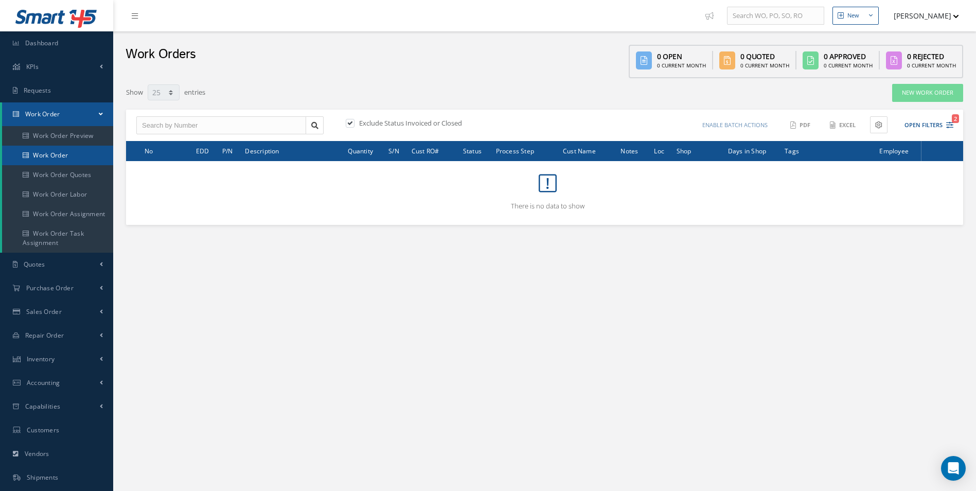
click at [42, 157] on link "Work Order" at bounding box center [57, 156] width 111 height 20
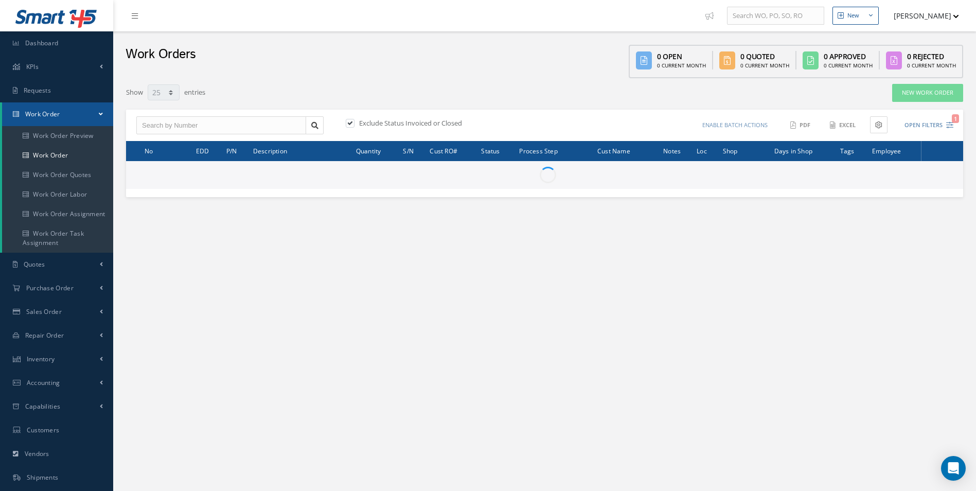
select select "25"
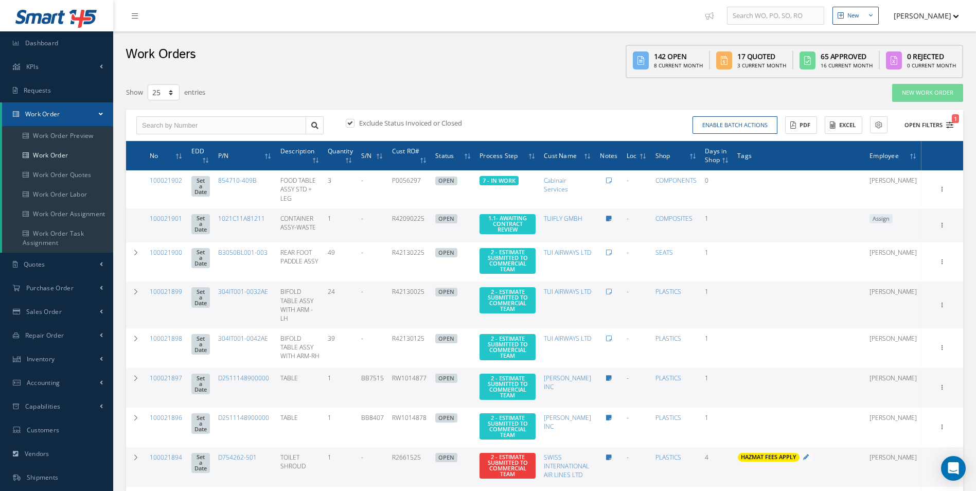
click at [949, 126] on icon "1" at bounding box center [949, 124] width 7 height 7
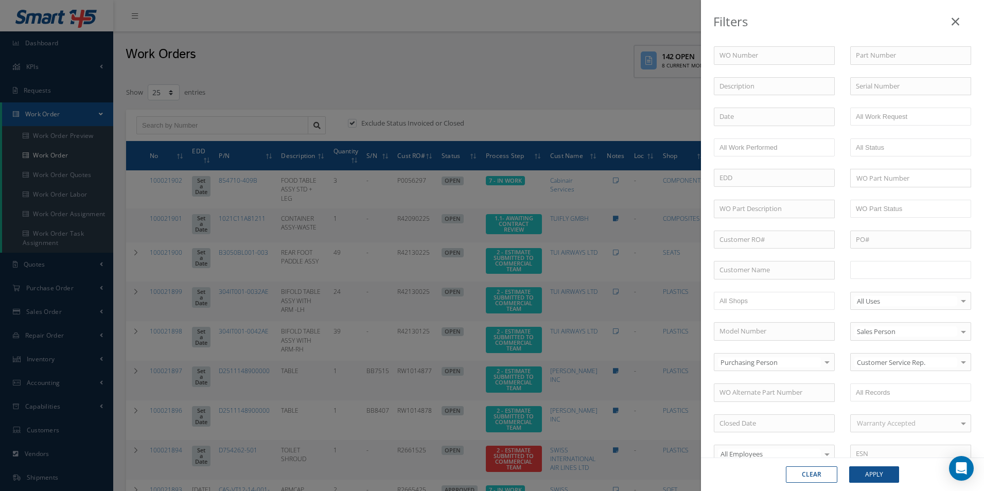
click at [899, 276] on input "text" at bounding box center [888, 269] width 65 height 13
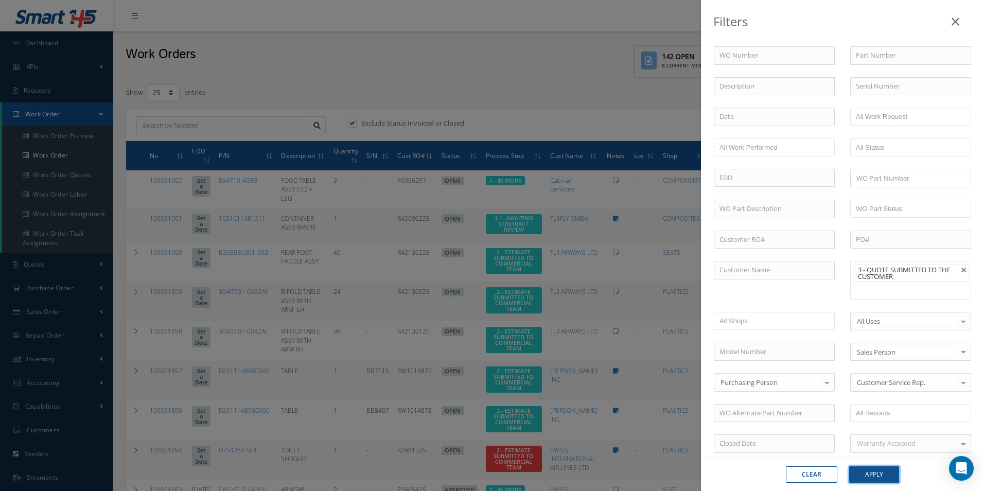
click at [878, 469] on button "Apply" at bounding box center [874, 474] width 50 height 16
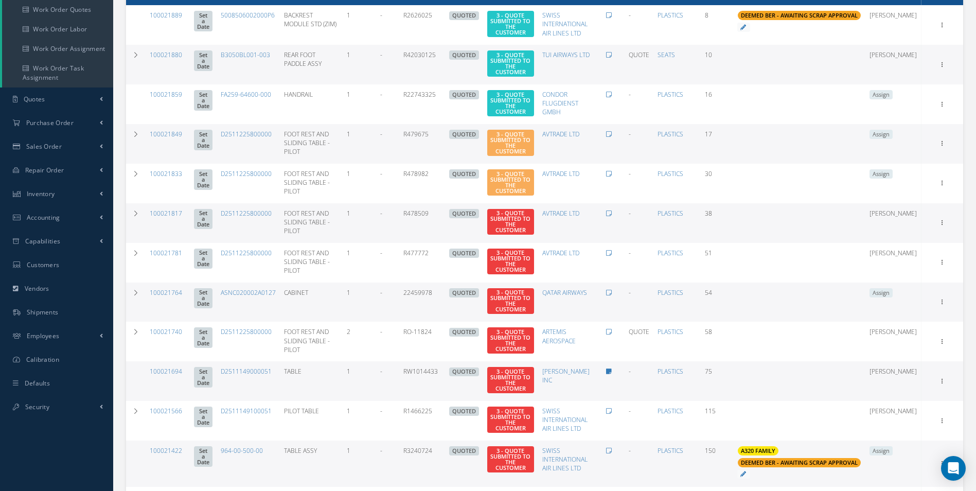
scroll to position [11, 0]
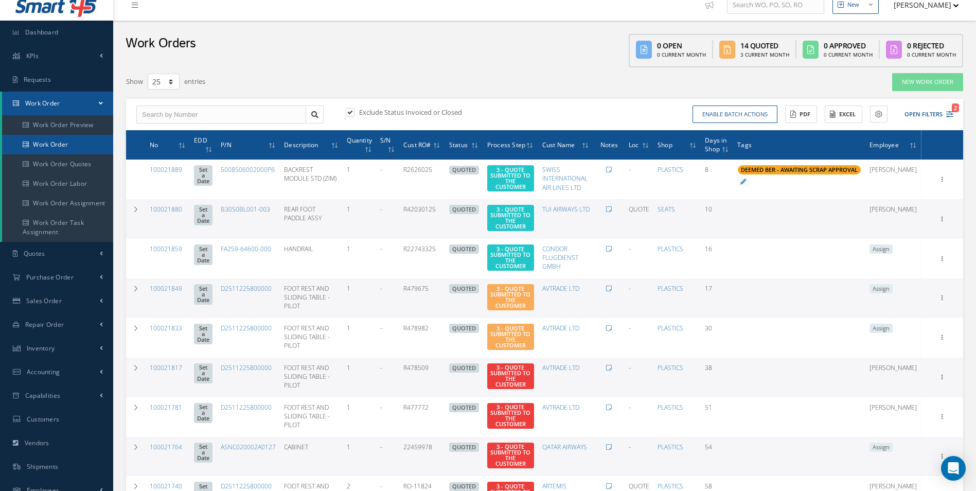
click at [33, 140] on link "Work Order" at bounding box center [57, 145] width 111 height 20
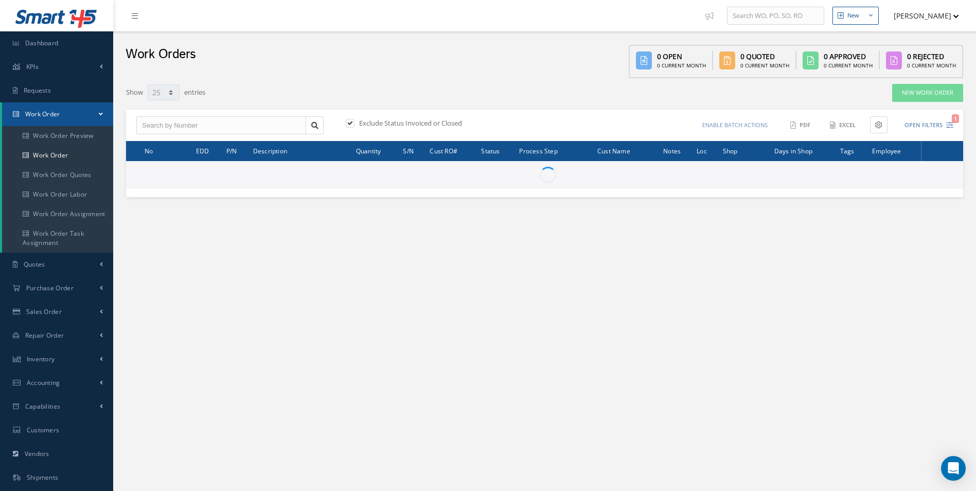
select select "25"
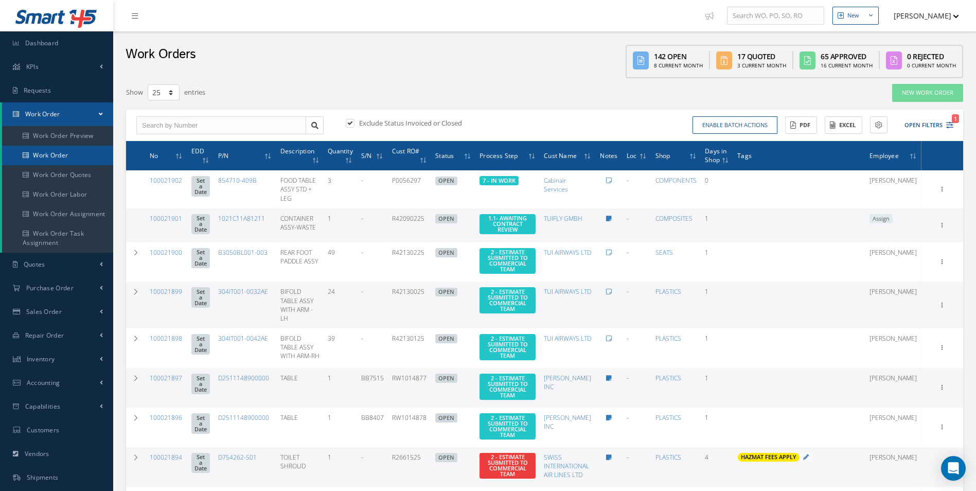
click at [58, 153] on link "Work Order" at bounding box center [57, 156] width 111 height 20
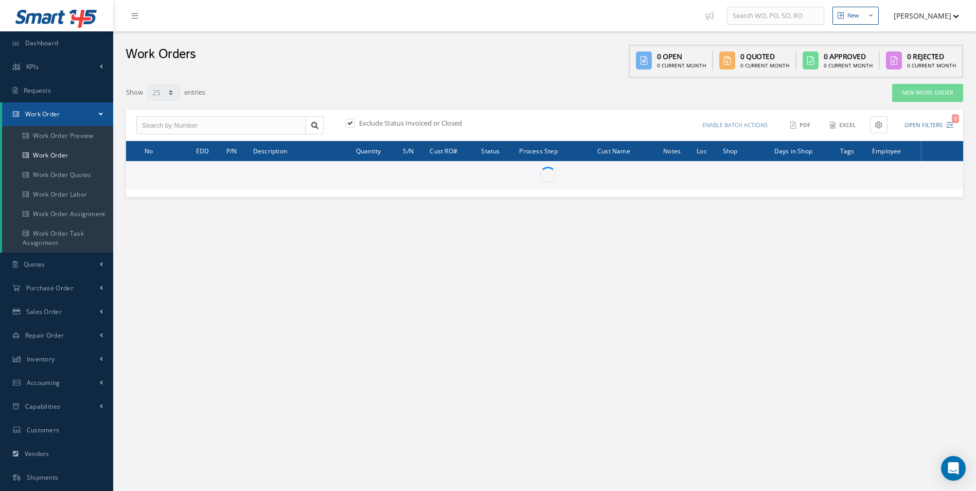
select select "25"
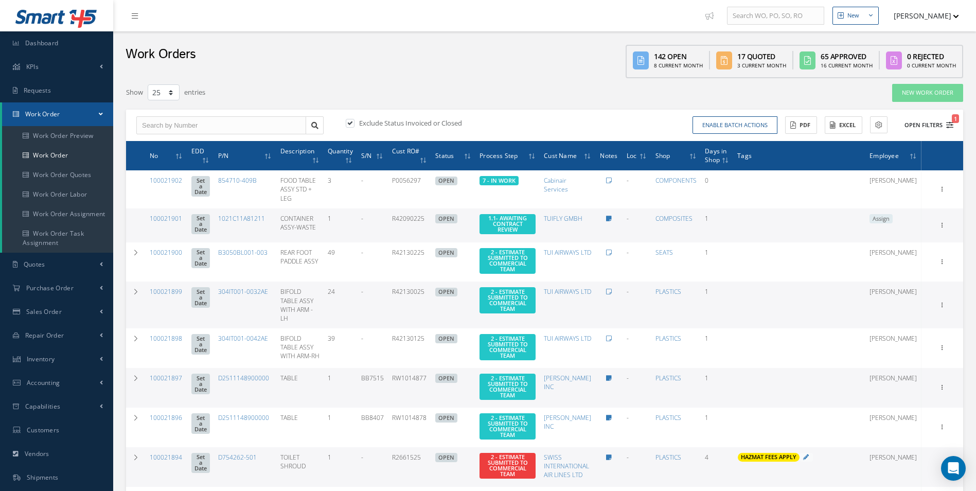
click at [951, 126] on icon "1" at bounding box center [949, 124] width 7 height 7
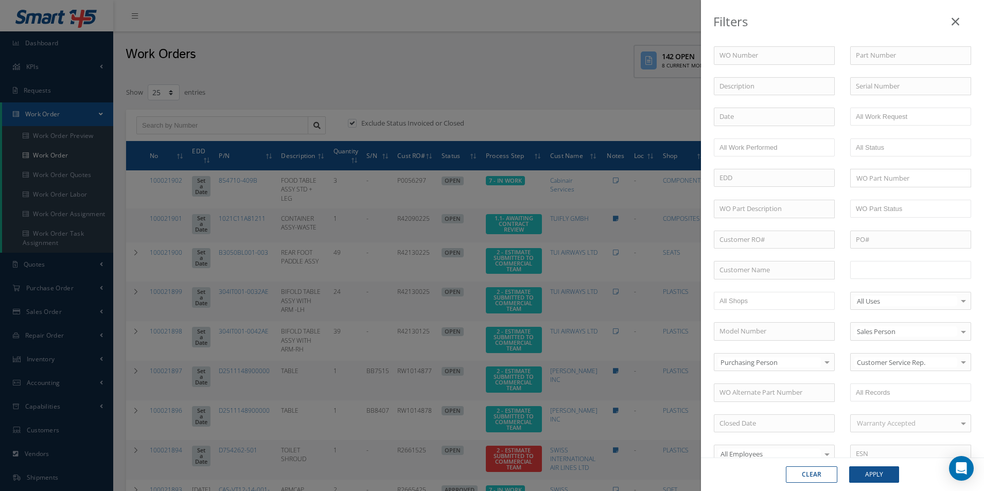
click at [903, 264] on input "text" at bounding box center [888, 269] width 65 height 13
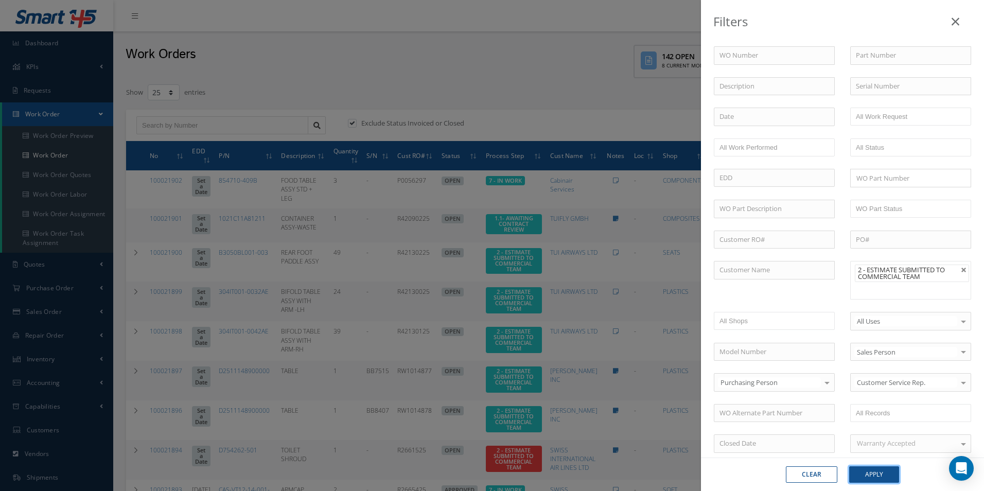
click at [881, 469] on button "Apply" at bounding box center [874, 474] width 50 height 16
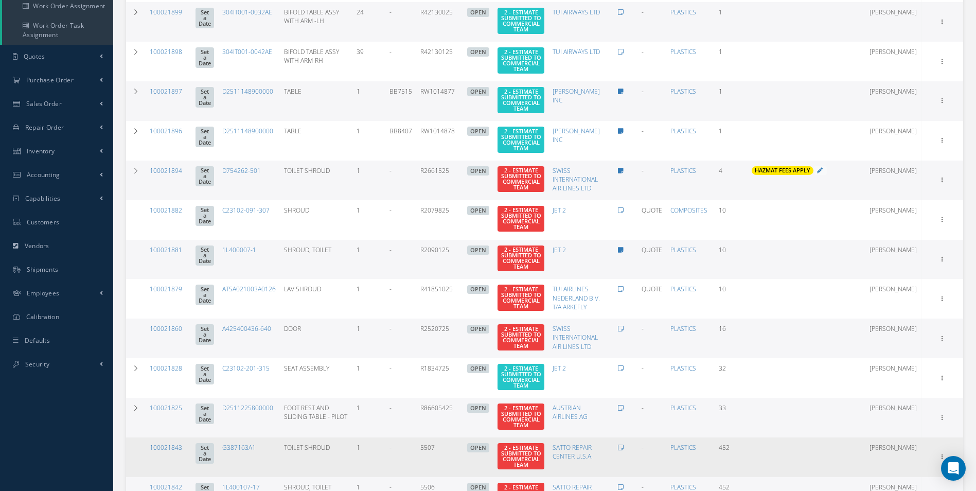
scroll to position [32, 0]
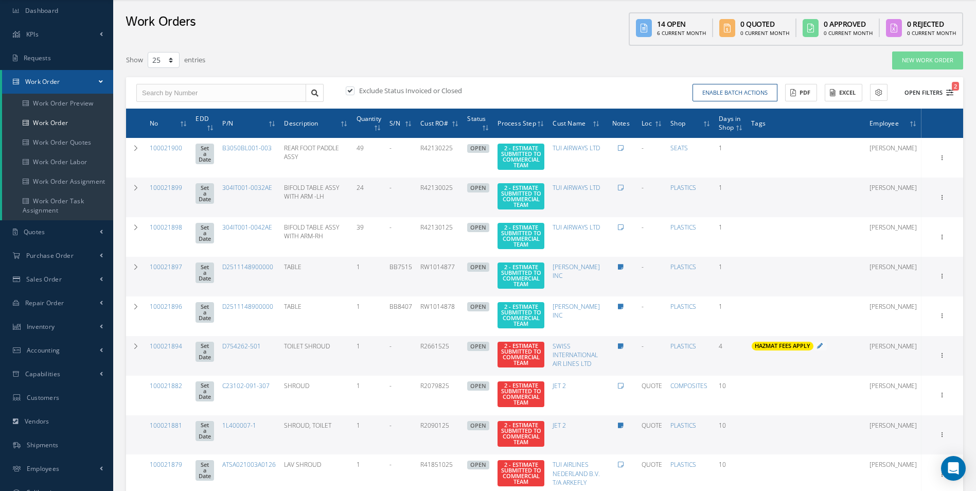
click at [951, 95] on icon "2" at bounding box center [949, 92] width 7 height 7
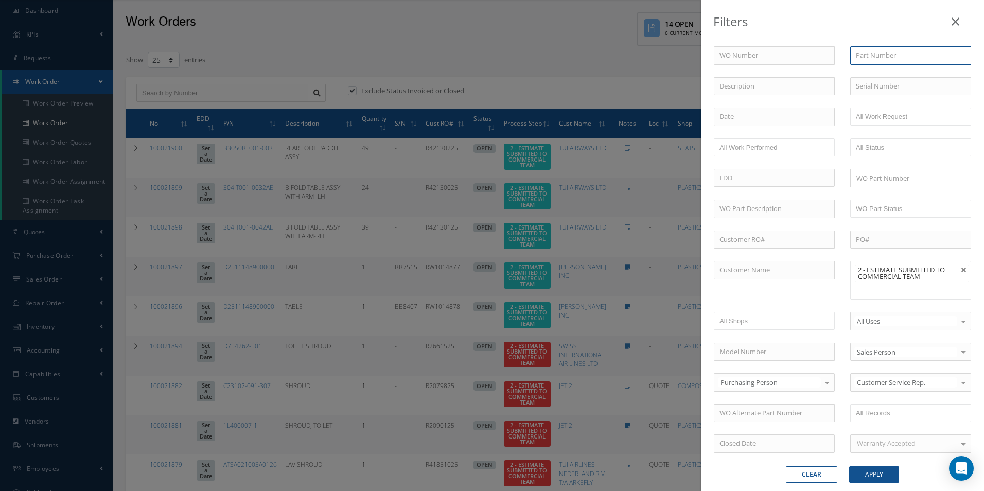
click at [880, 58] on input "text" at bounding box center [910, 55] width 121 height 19
type input "304"
click at [961, 270] on link at bounding box center [964, 270] width 6 height 6
type input "All Proccess Step"
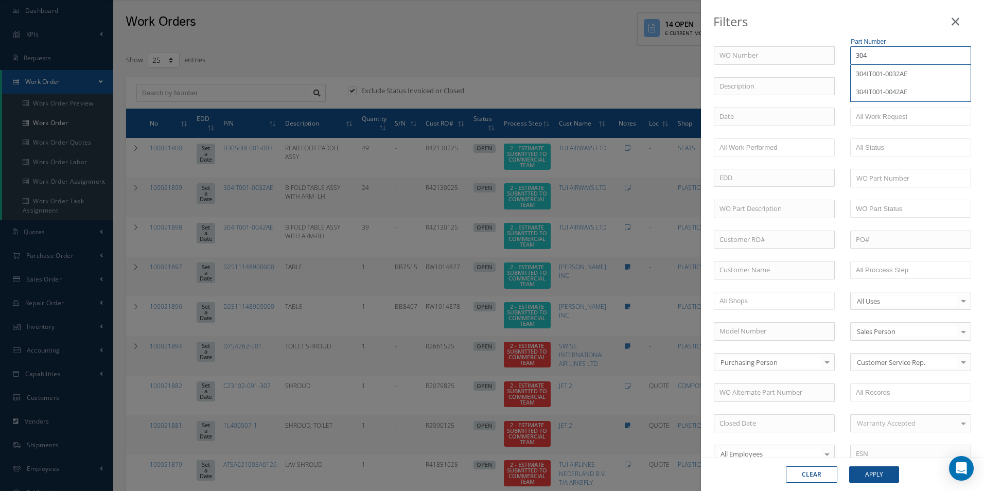
type input "304"
click at [879, 475] on button "Apply" at bounding box center [874, 474] width 50 height 16
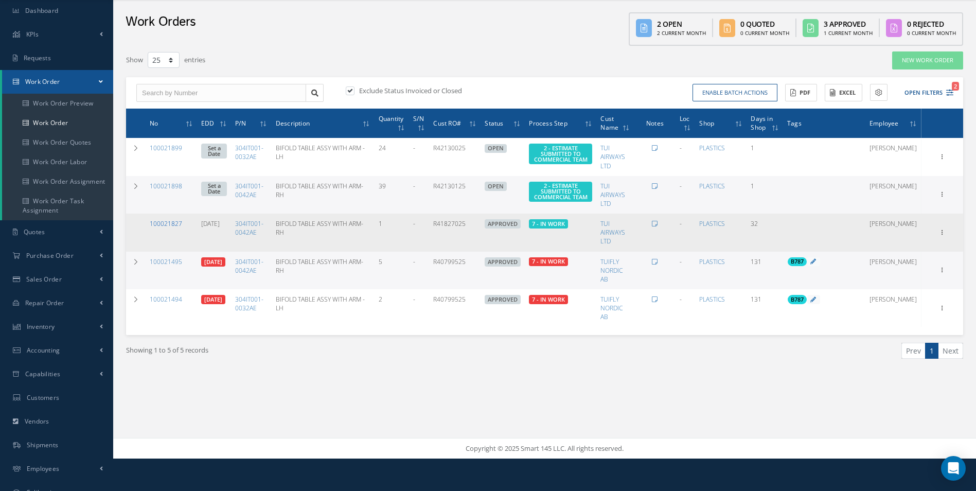
click at [168, 223] on link "100021827" at bounding box center [166, 223] width 32 height 9
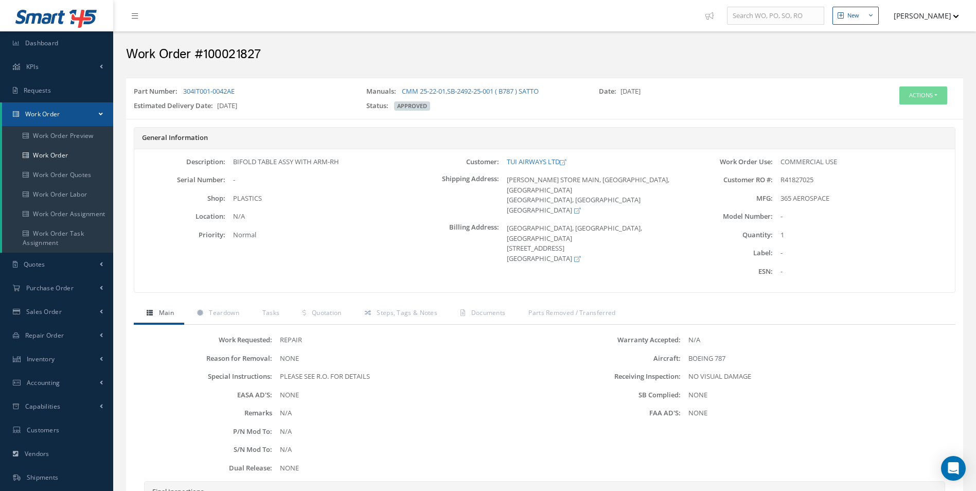
click at [328, 327] on div "Work Requested: REPAIR Reason for Removal: NONE Special Instructions: PLEASE SE…" at bounding box center [545, 462] width 822 height 274
click at [324, 312] on span "Quotation" at bounding box center [327, 312] width 30 height 9
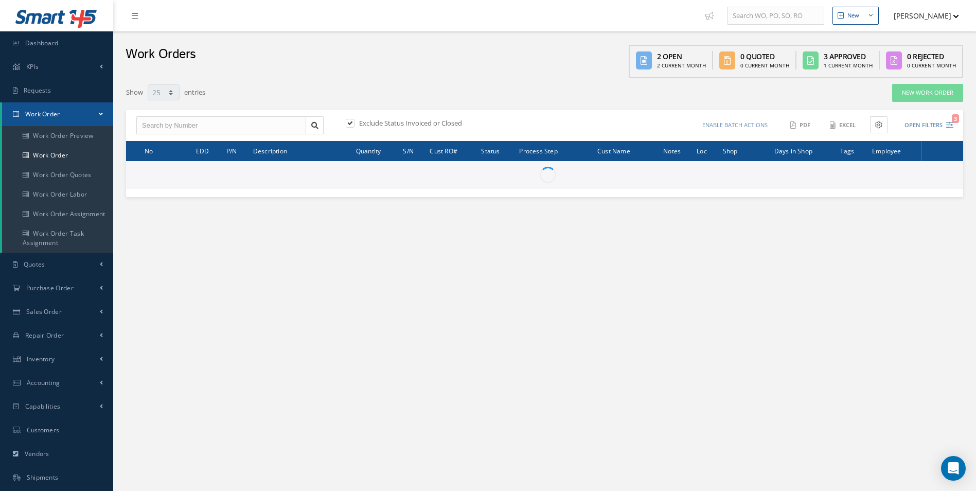
select select "25"
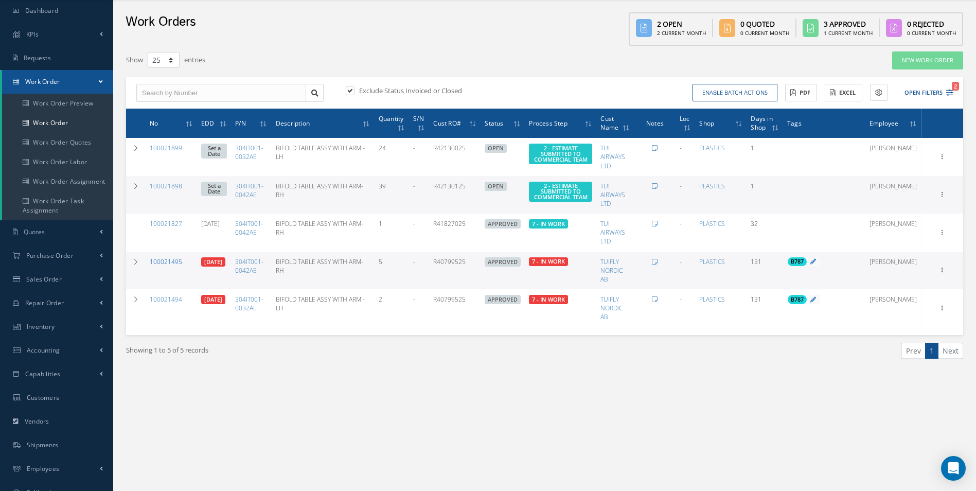
click at [157, 259] on link "100021495" at bounding box center [166, 261] width 32 height 9
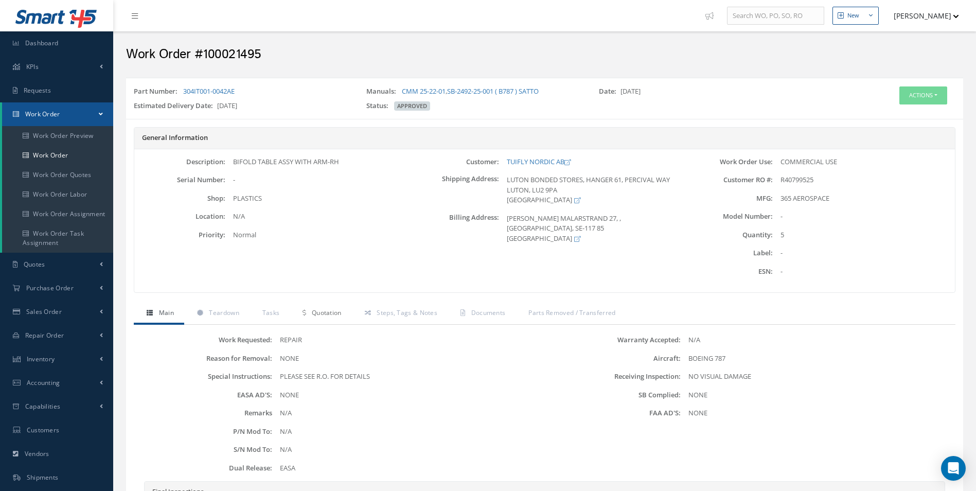
click at [319, 319] on link "Quotation" at bounding box center [321, 314] width 62 height 22
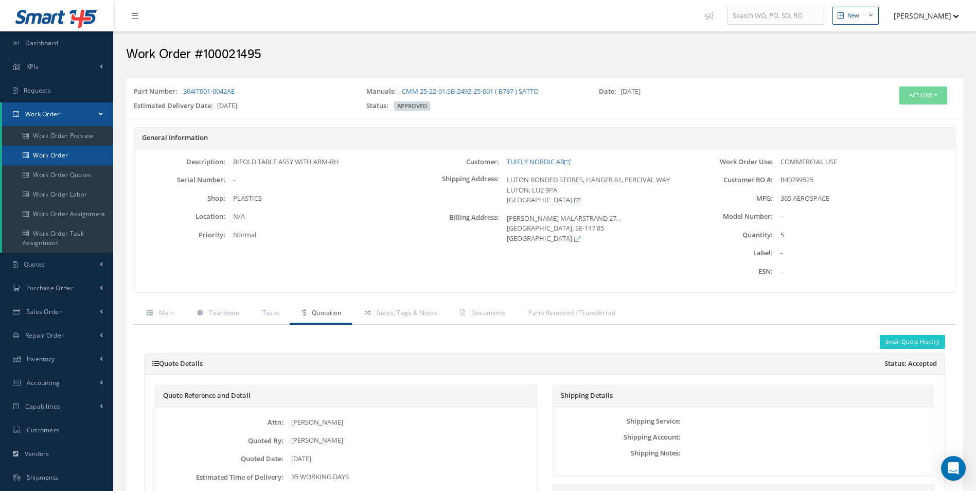
click at [91, 149] on link "Work Order" at bounding box center [57, 156] width 111 height 20
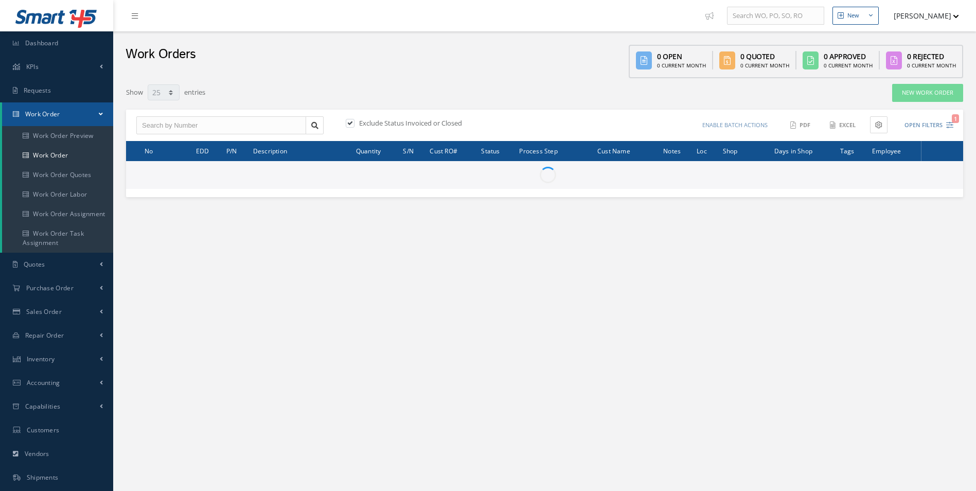
select select "25"
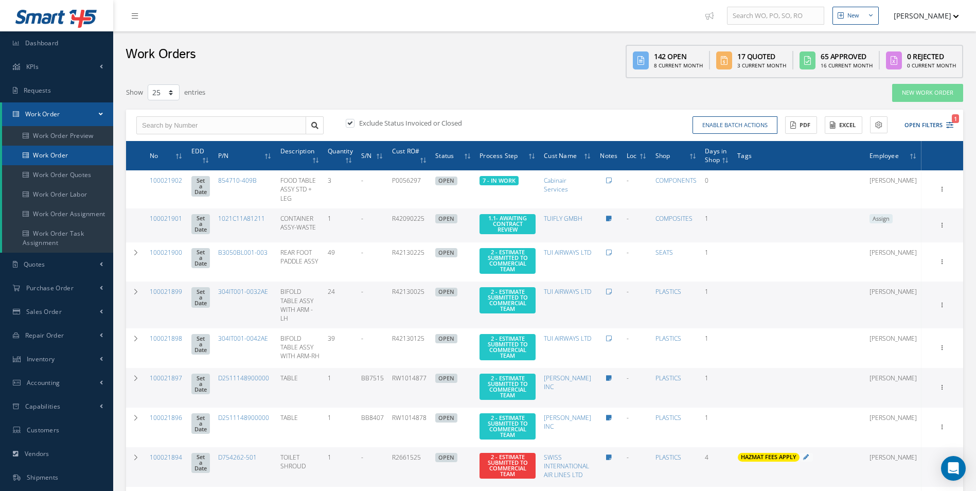
click at [62, 162] on link "Work Order" at bounding box center [57, 156] width 111 height 20
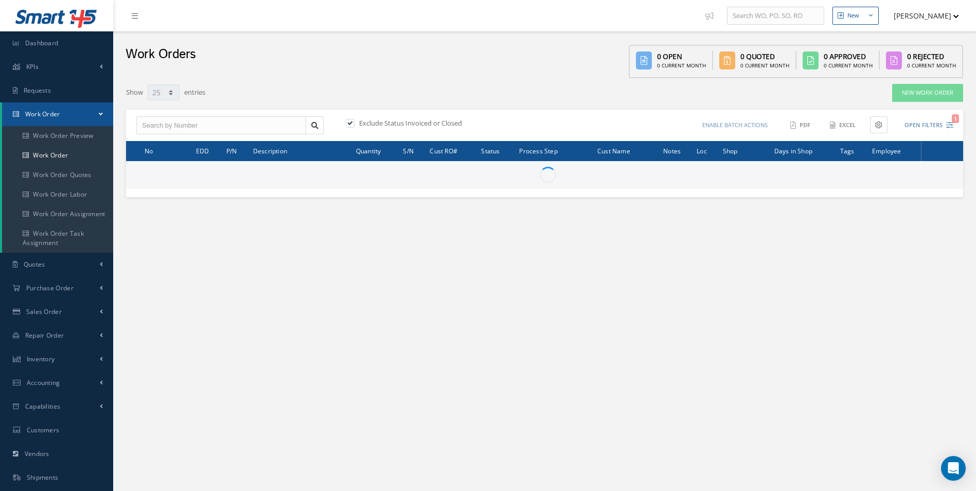
select select "25"
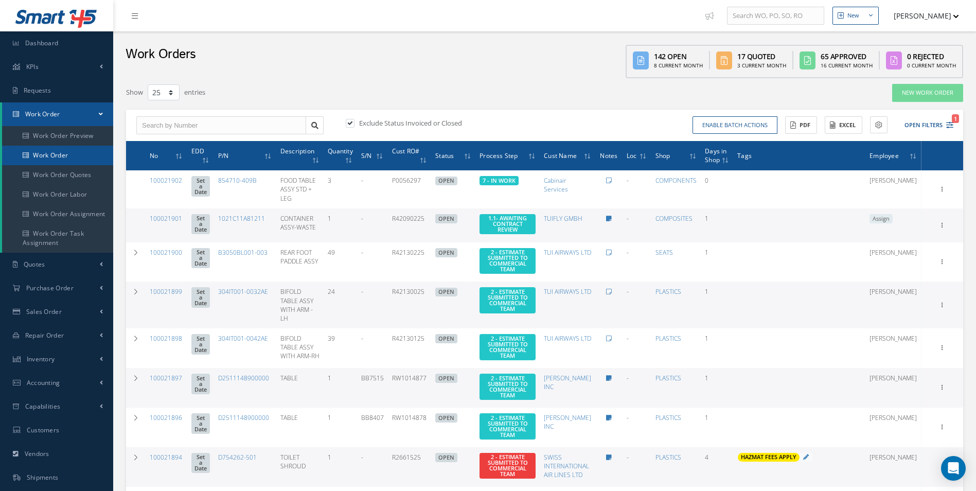
click at [62, 152] on link "Work Order" at bounding box center [57, 156] width 111 height 20
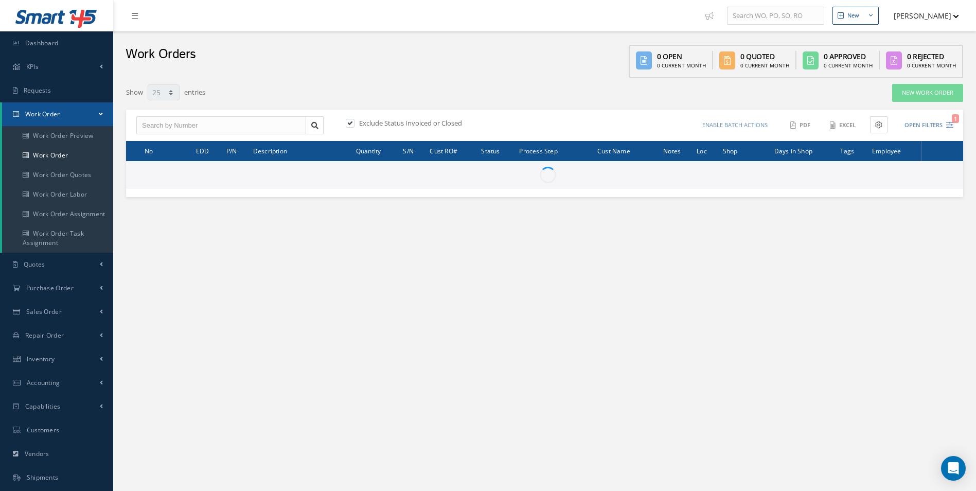
select select "25"
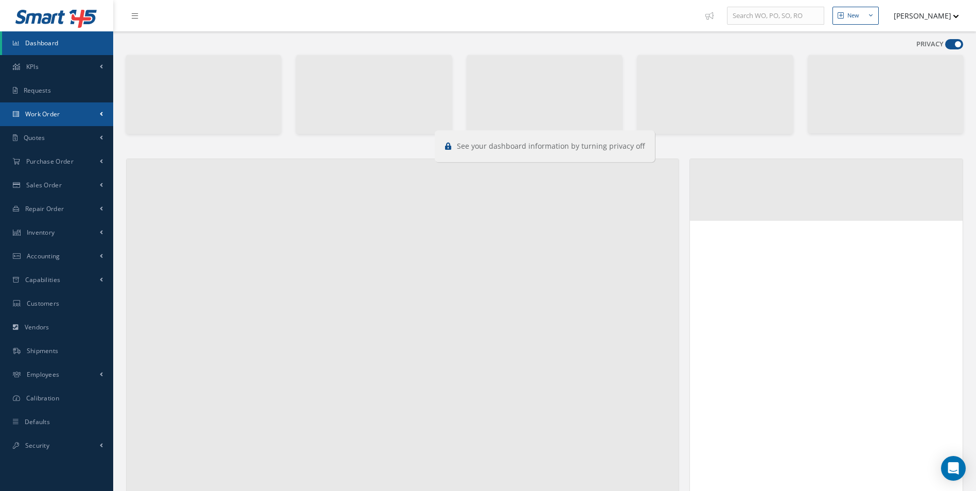
click at [90, 115] on link "Work Order" at bounding box center [56, 114] width 113 height 24
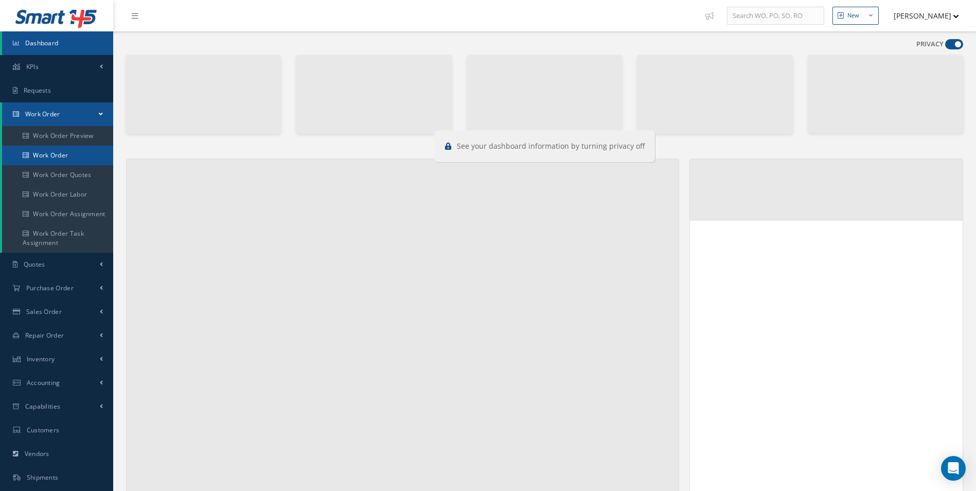
click at [60, 148] on link "Work Order" at bounding box center [57, 156] width 111 height 20
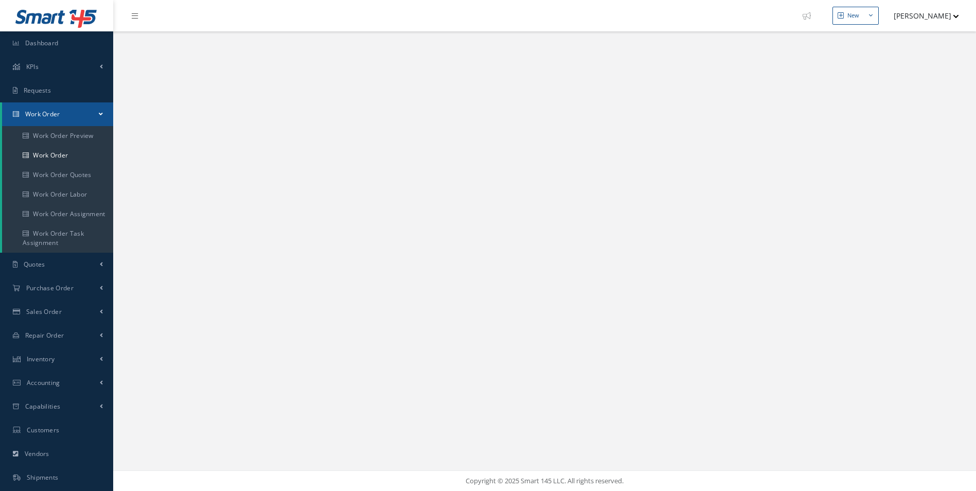
select select "25"
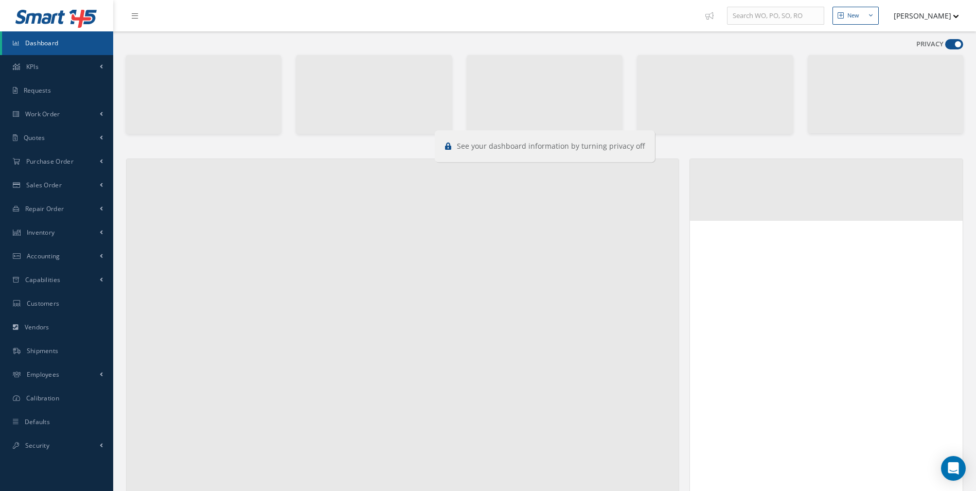
click at [959, 52] on div "PRIVACY" at bounding box center [939, 46] width 47 height 14
click at [954, 46] on span at bounding box center [954, 44] width 18 height 10
click at [945, 46] on input "checkbox" at bounding box center [945, 46] width 0 height 0
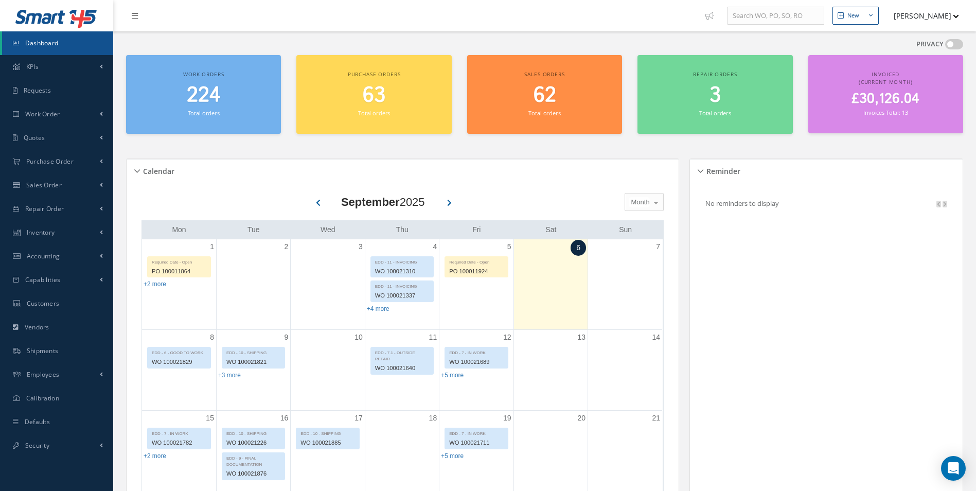
click at [954, 46] on span at bounding box center [954, 44] width 18 height 10
click at [945, 46] on input "checkbox" at bounding box center [945, 46] width 0 height 0
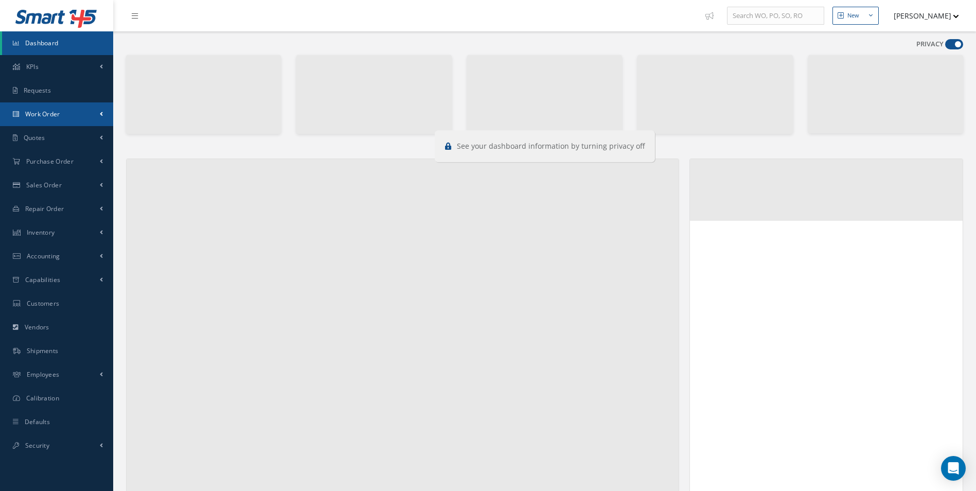
click at [53, 103] on link "Work Order" at bounding box center [56, 114] width 113 height 24
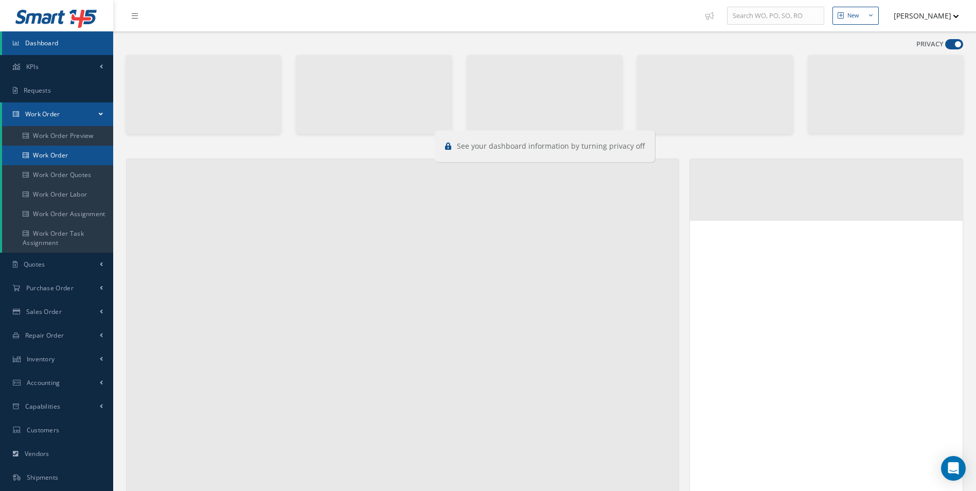
click at [40, 153] on link "Work Order" at bounding box center [57, 156] width 111 height 20
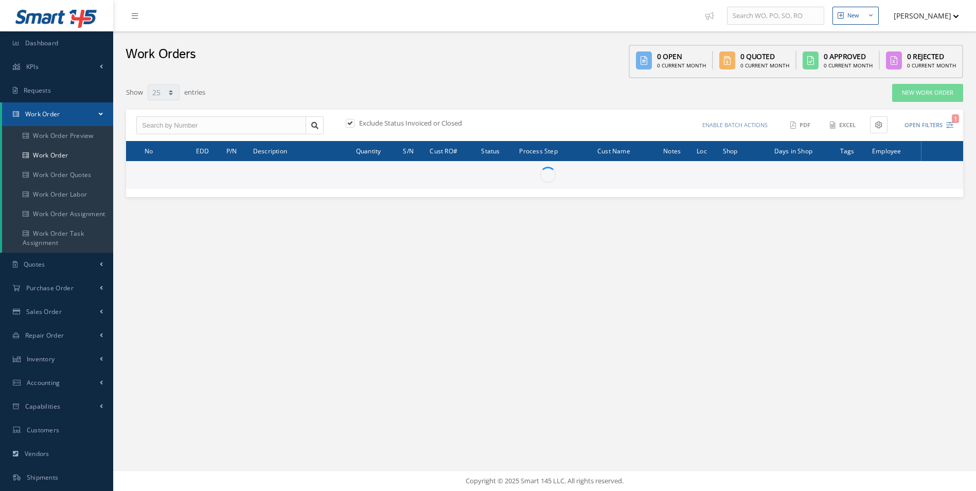
select select "25"
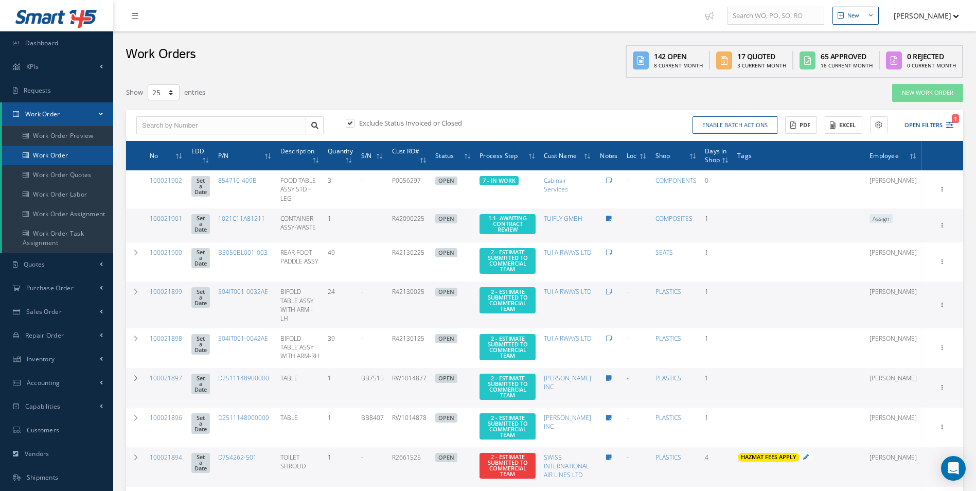
click at [63, 160] on link "Work Order" at bounding box center [57, 156] width 111 height 20
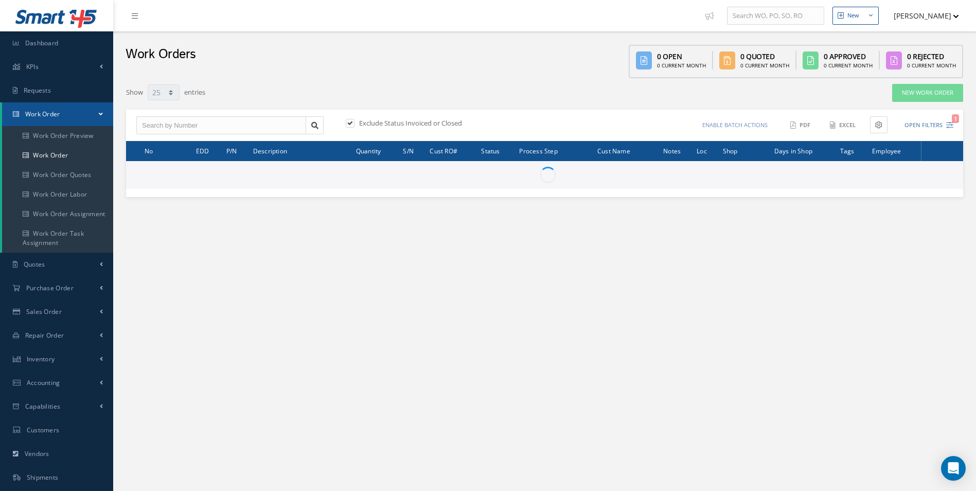
select select "25"
